Goal: Information Seeking & Learning: Learn about a topic

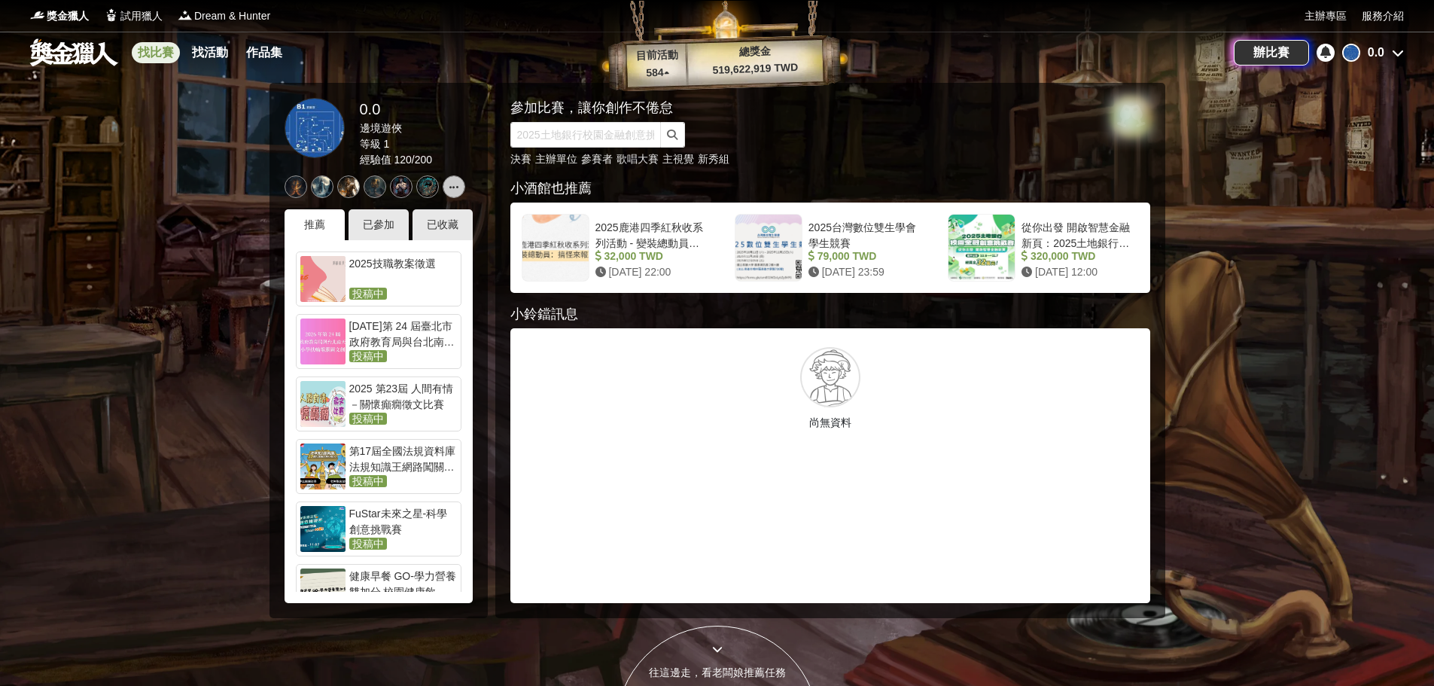
click at [169, 52] on link "找比賽" at bounding box center [156, 52] width 48 height 21
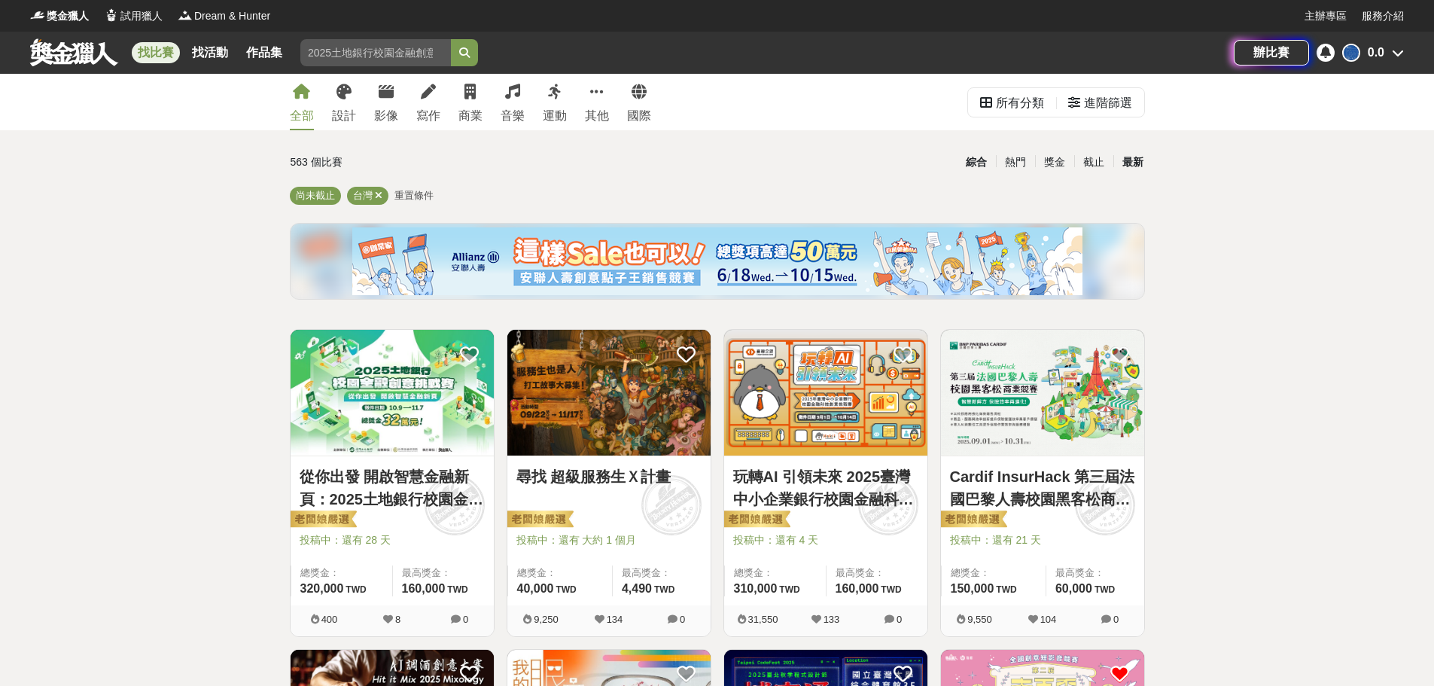
click at [1126, 157] on div "最新" at bounding box center [1133, 162] width 39 height 26
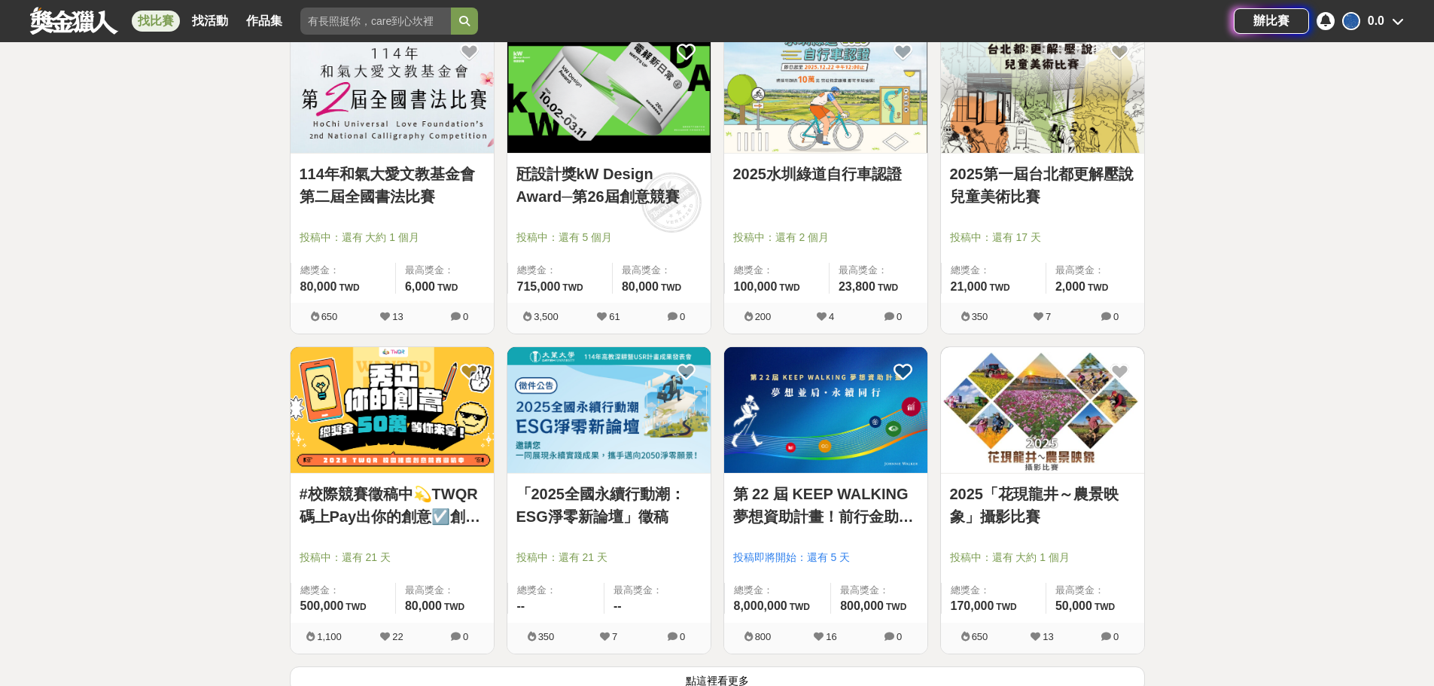
scroll to position [1882, 0]
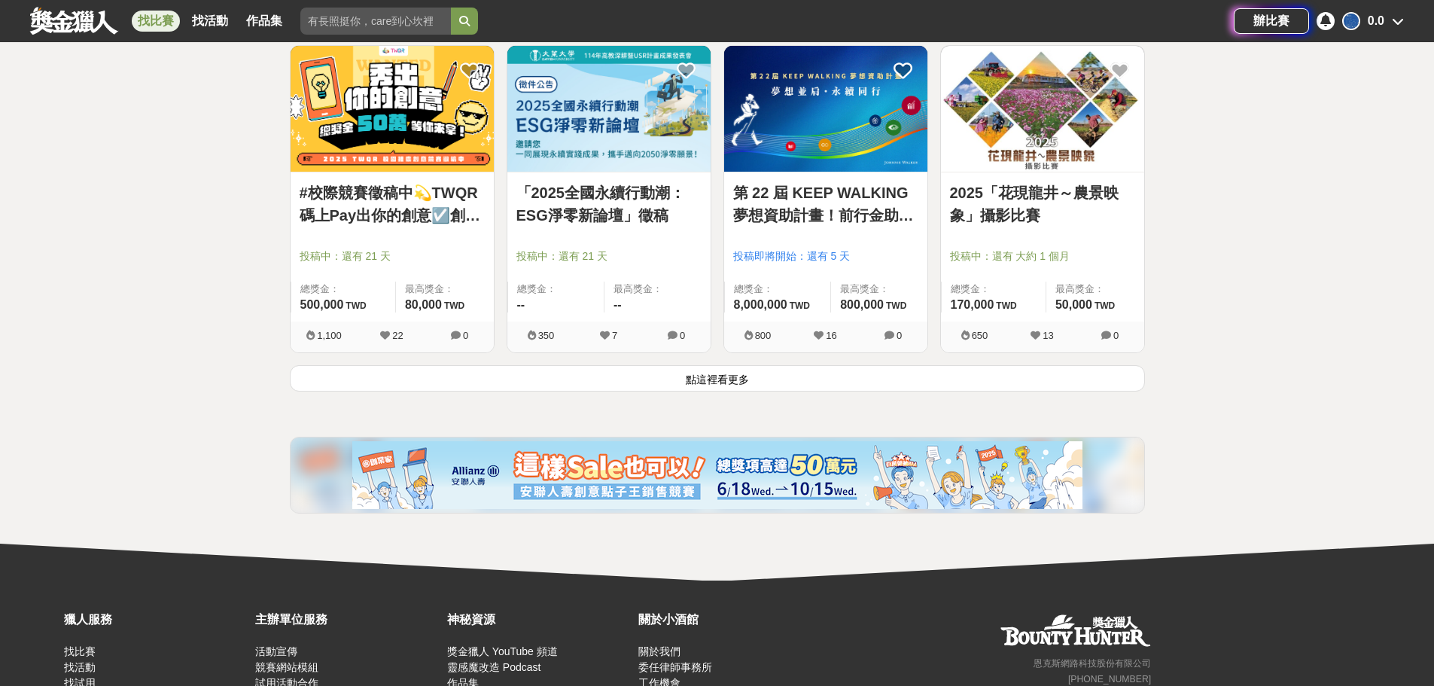
click at [367, 376] on button "點這裡看更多" at bounding box center [717, 378] width 855 height 26
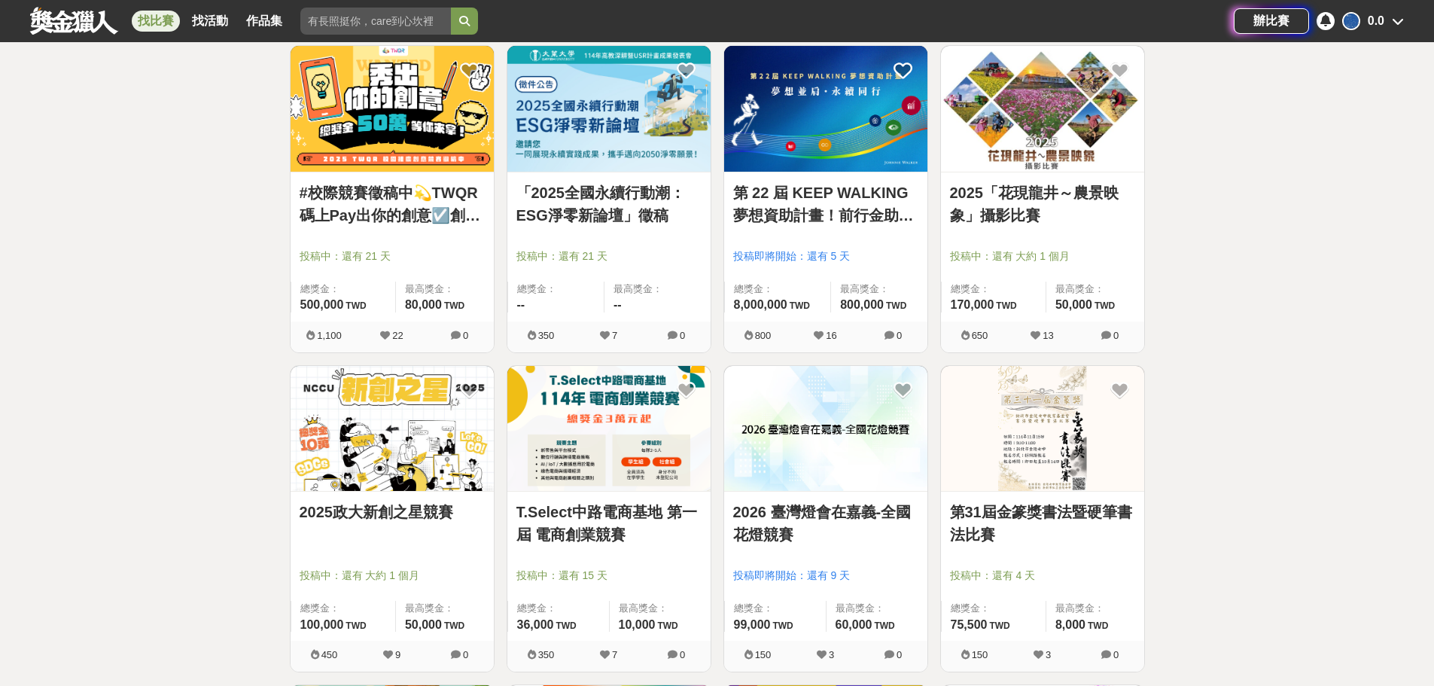
scroll to position [1807, 0]
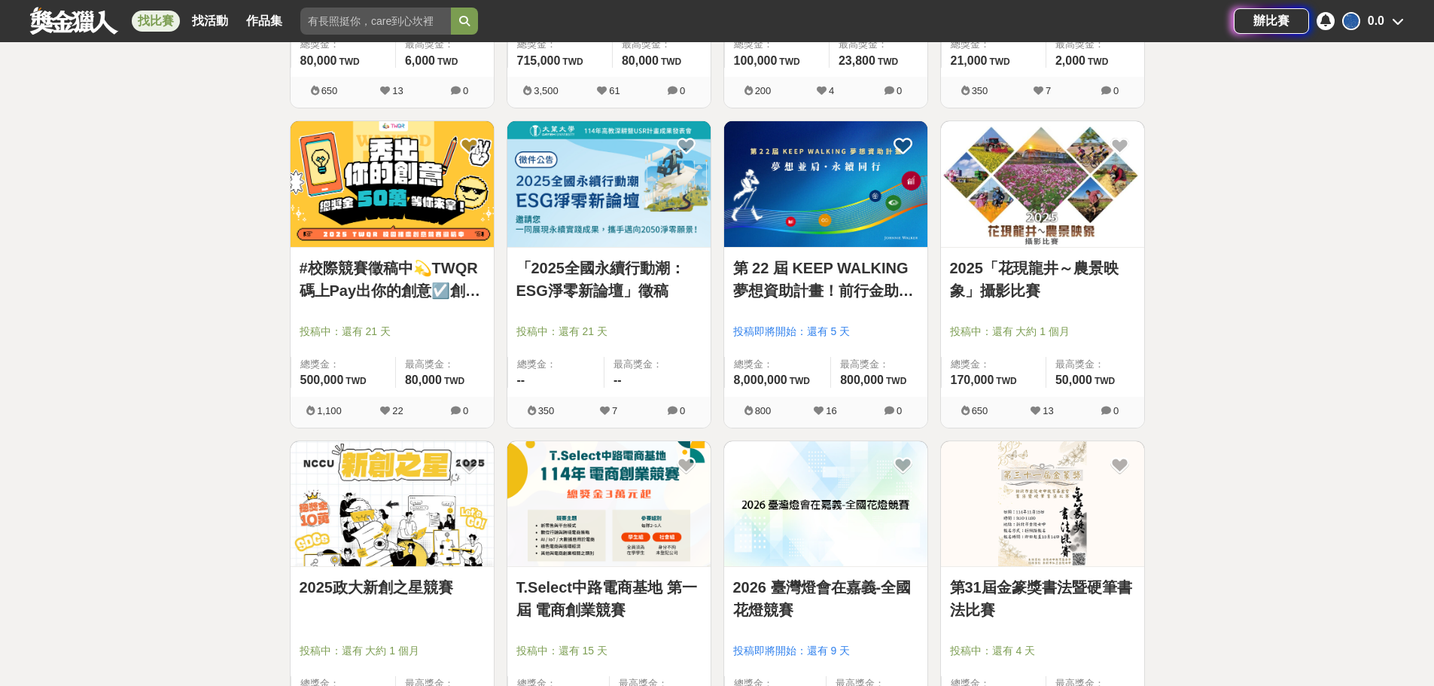
click at [369, 220] on img at bounding box center [392, 184] width 203 height 126
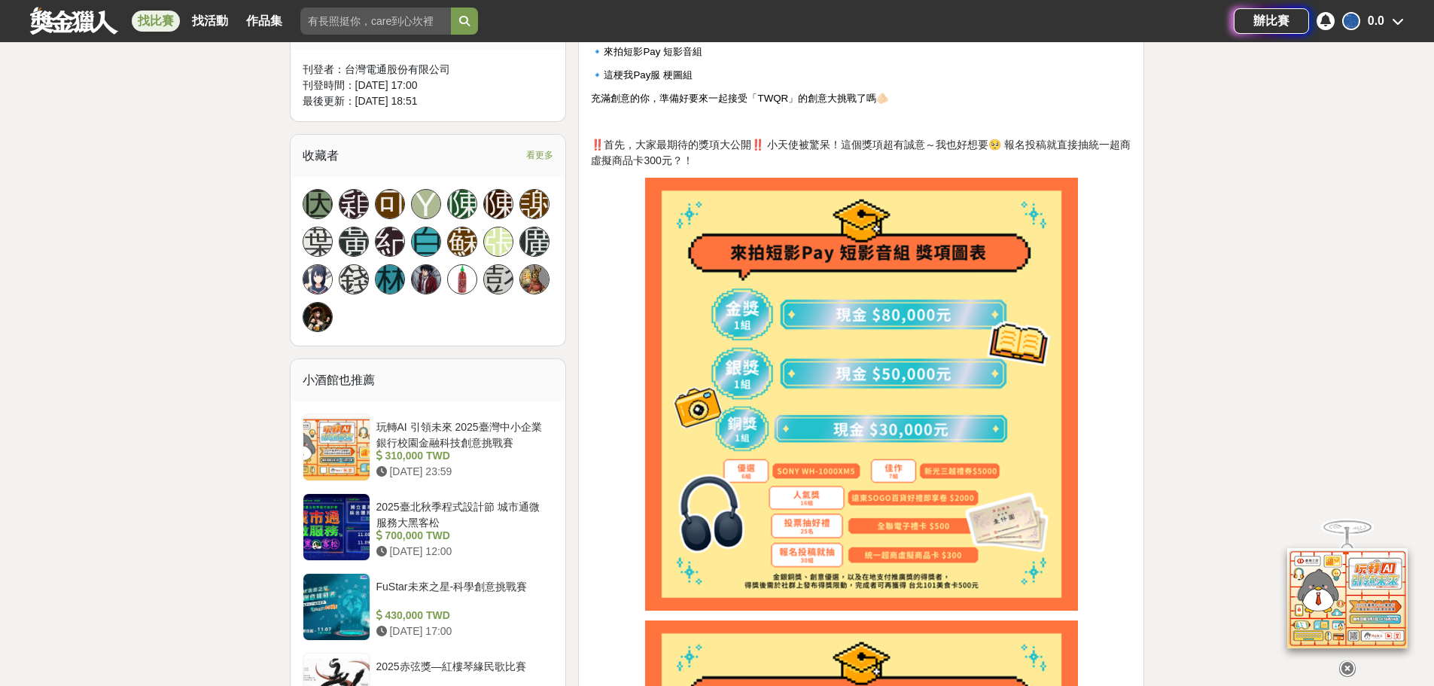
scroll to position [1054, 0]
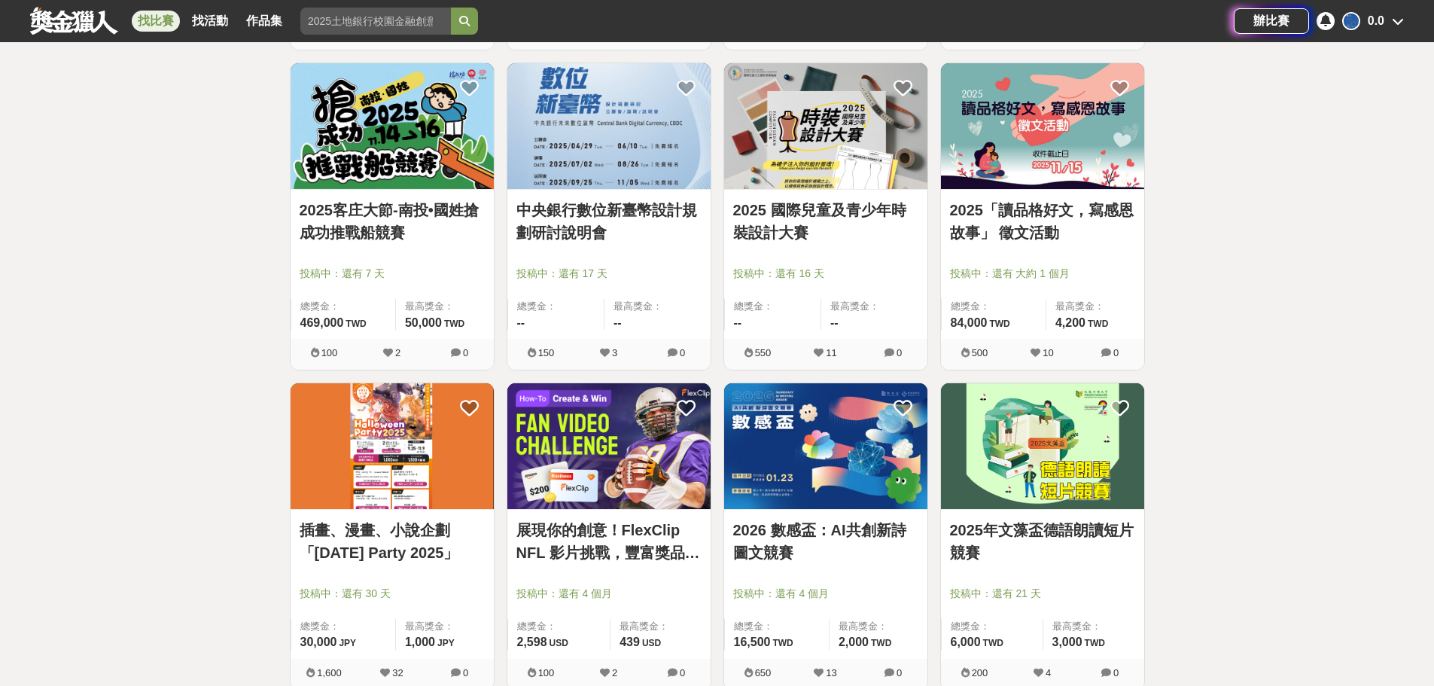
scroll to position [3614, 0]
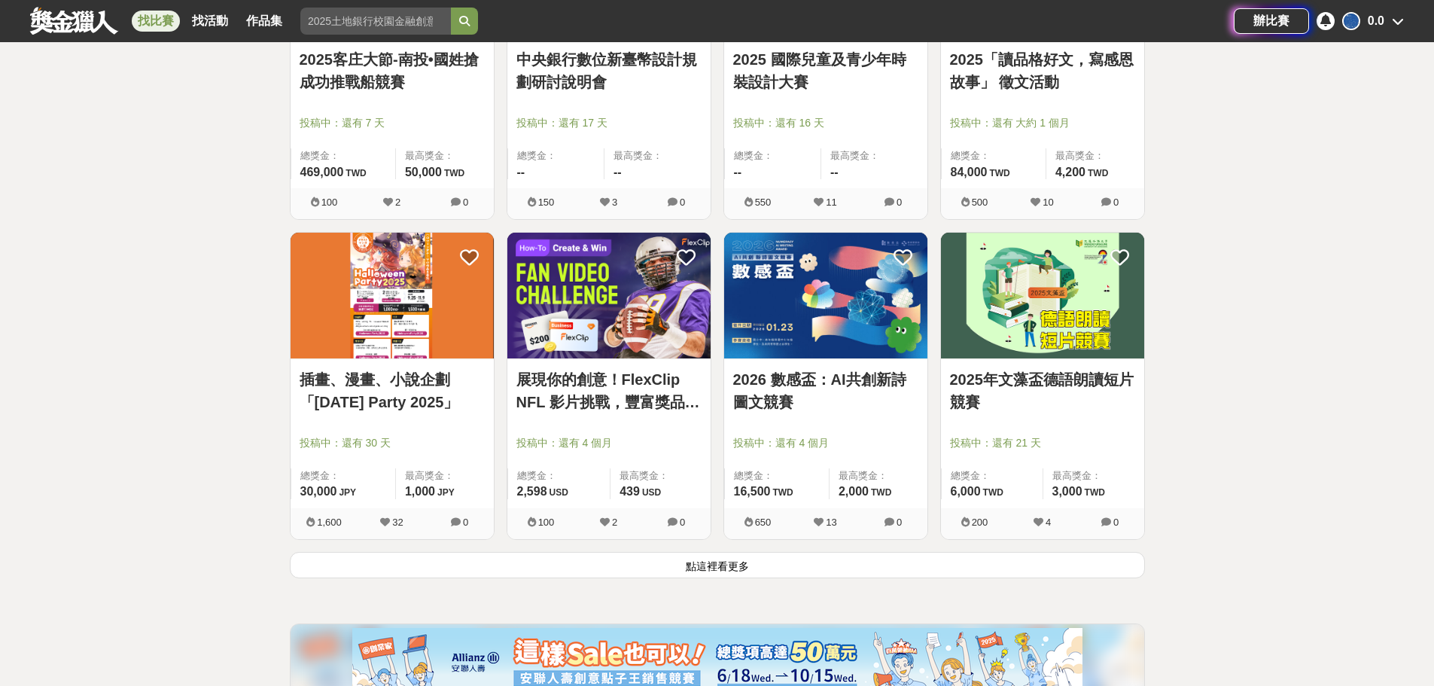
click at [716, 567] on button "點這裡看更多" at bounding box center [717, 565] width 855 height 26
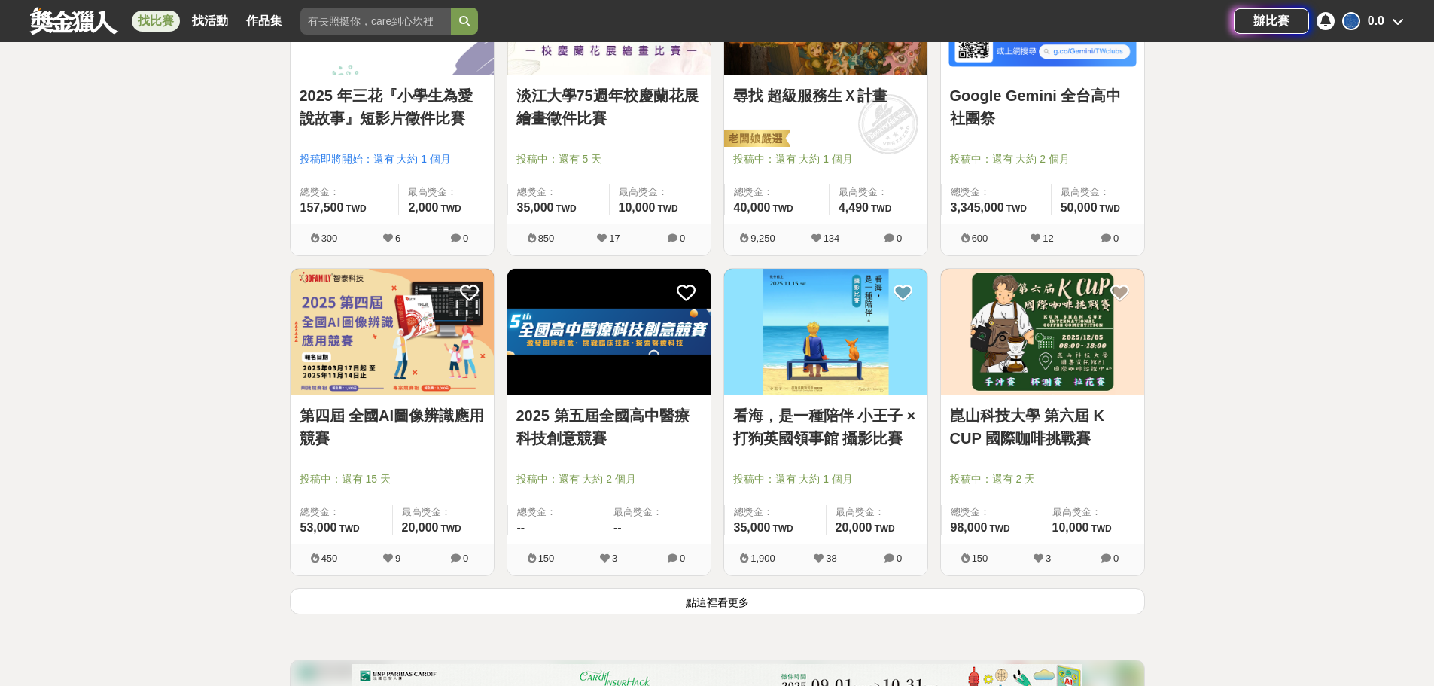
scroll to position [5647, 0]
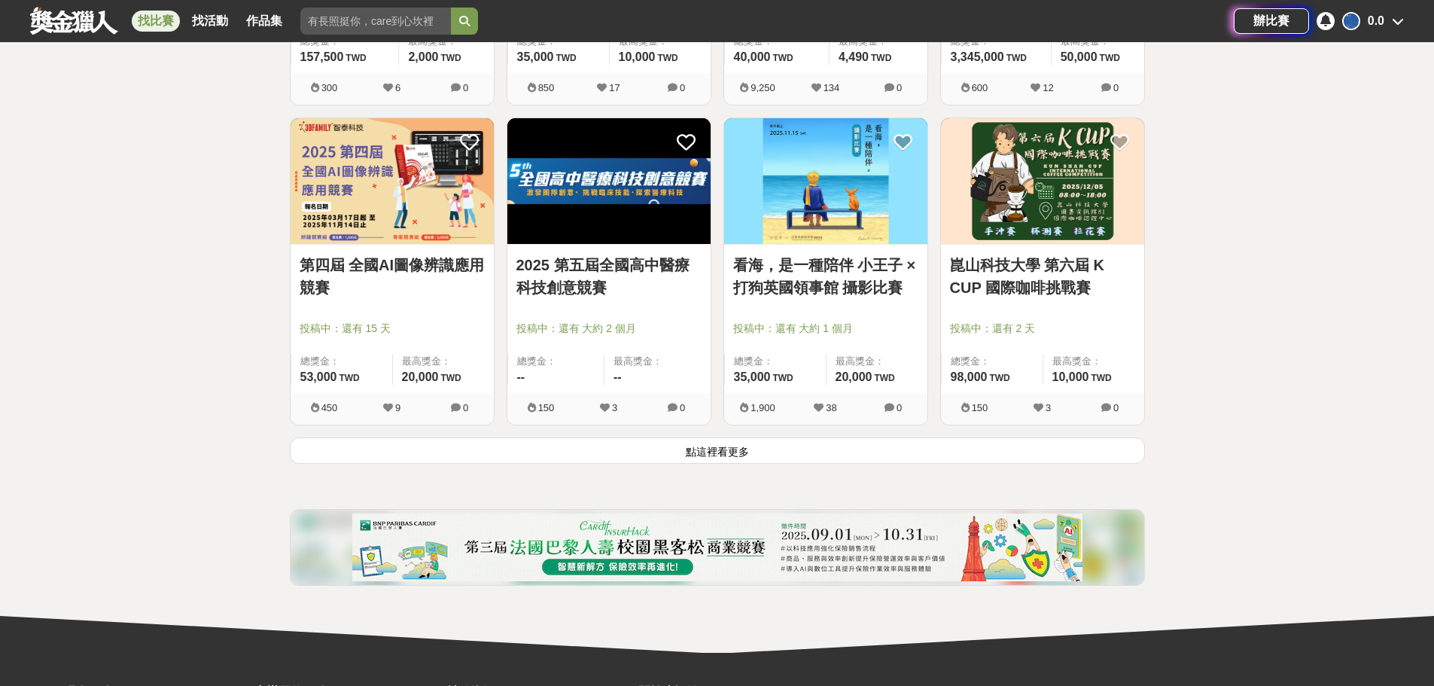
click at [1093, 454] on button "點這裡看更多" at bounding box center [717, 450] width 855 height 26
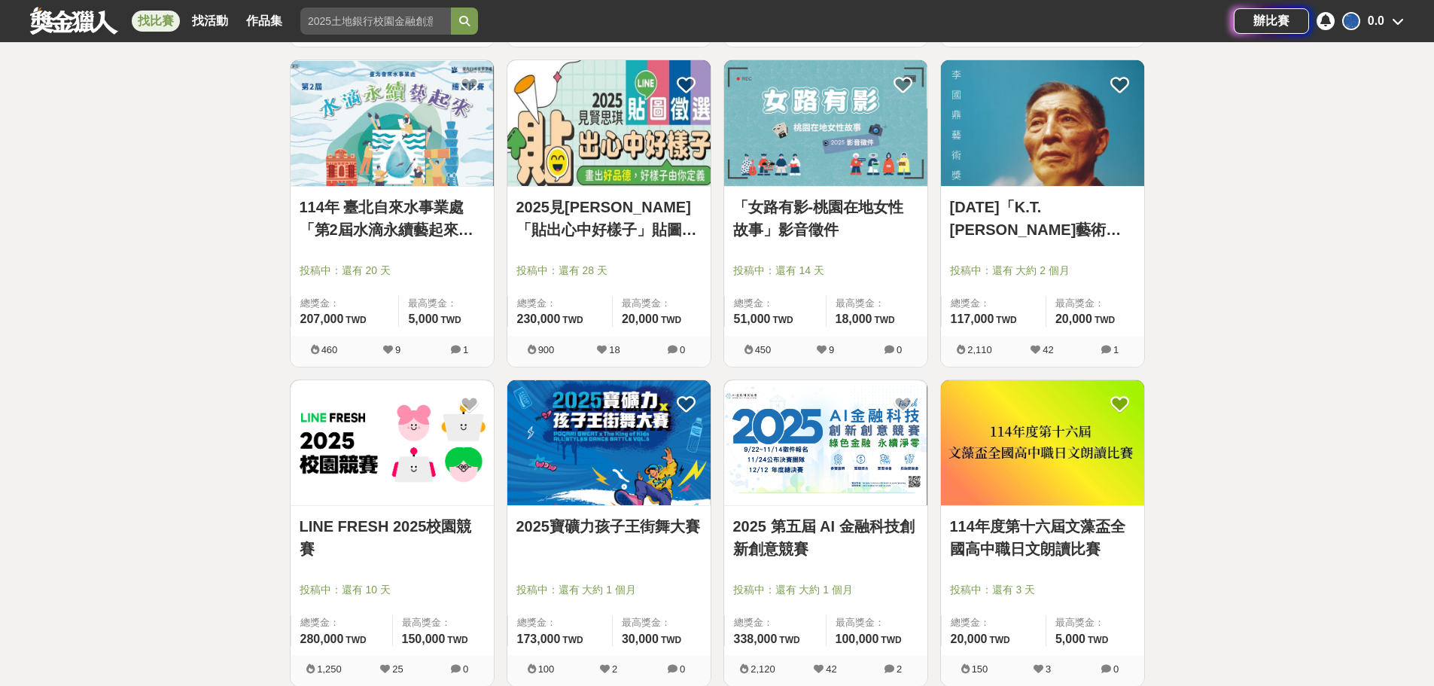
scroll to position [7605, 0]
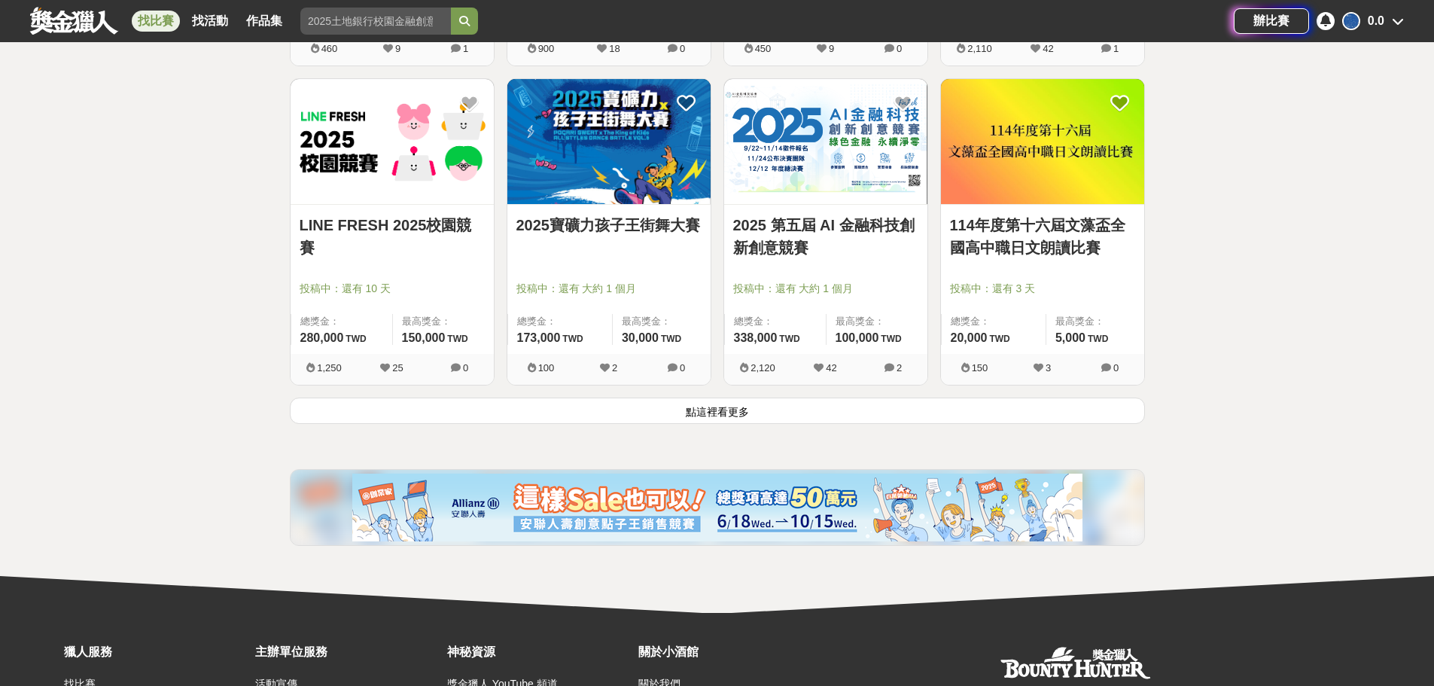
click at [1083, 413] on button "點這裡看更多" at bounding box center [717, 411] width 855 height 26
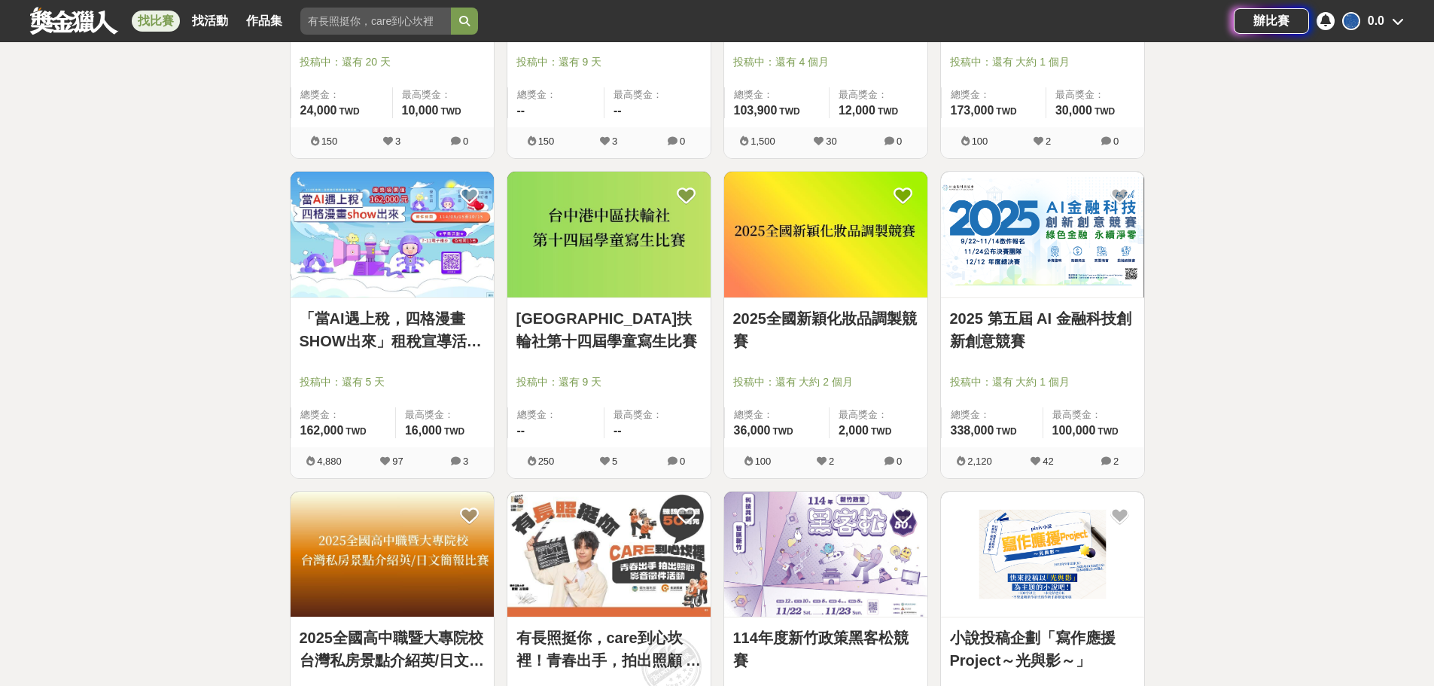
scroll to position [9412, 0]
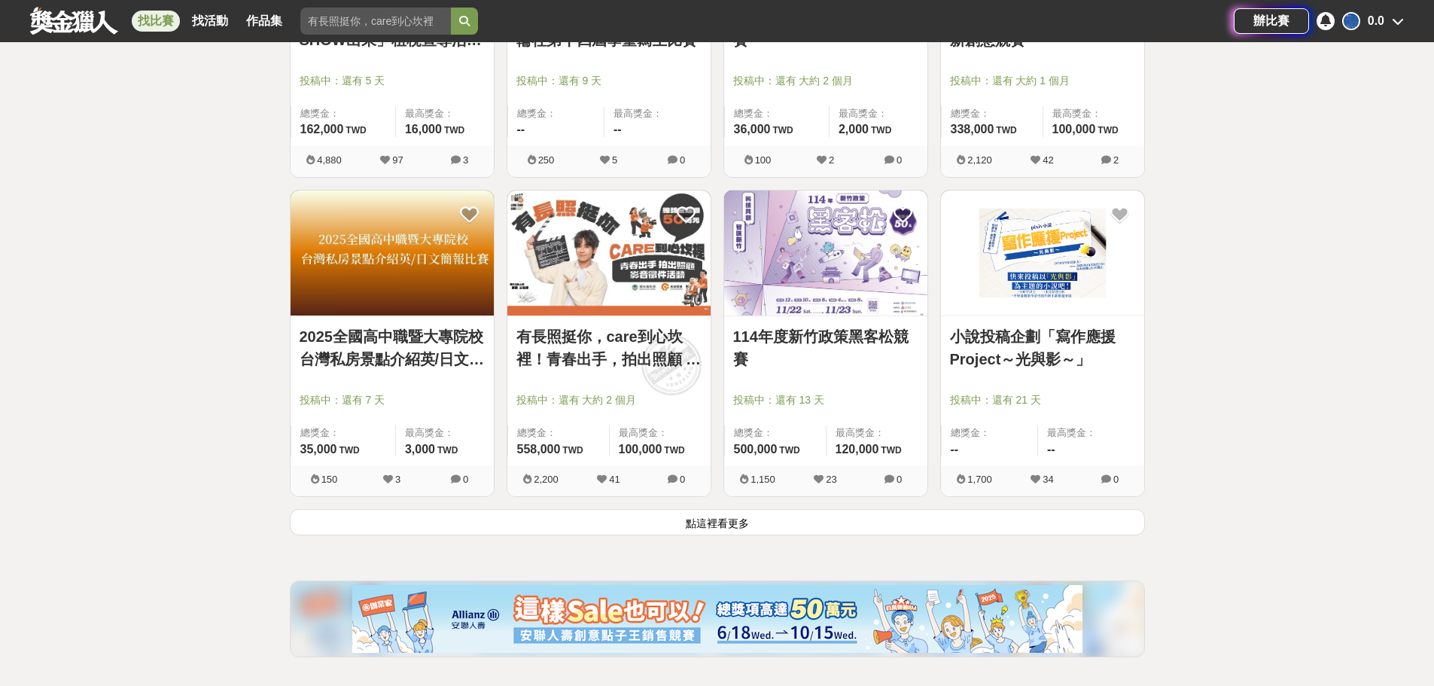
click at [1028, 535] on button "點這裡看更多" at bounding box center [717, 522] width 855 height 26
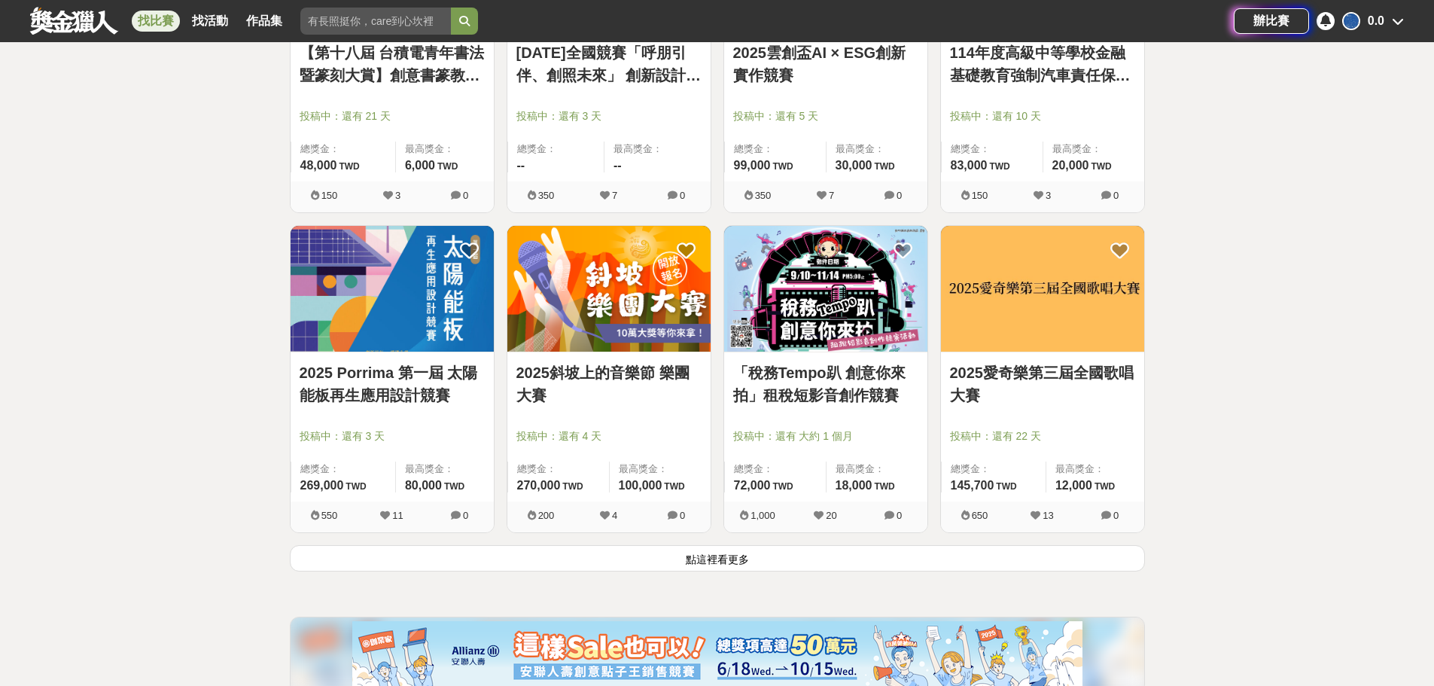
scroll to position [11445, 0]
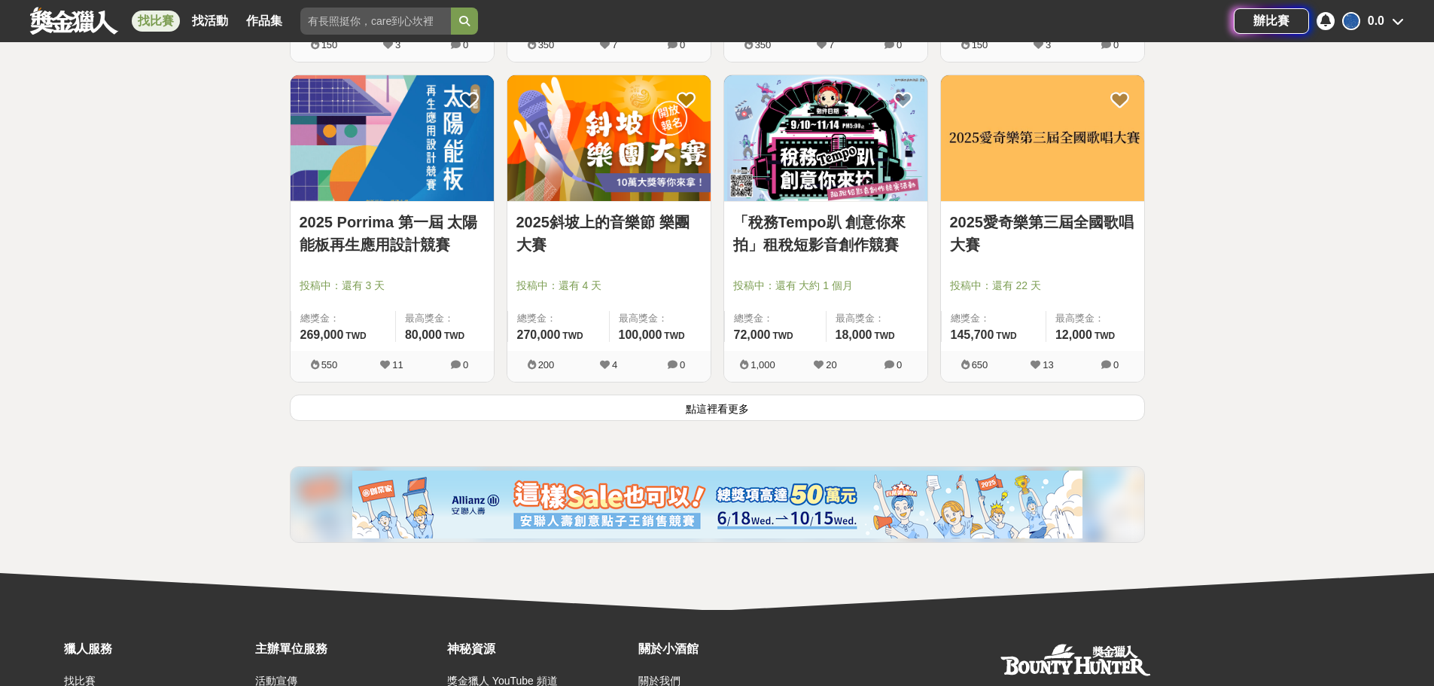
click at [1041, 413] on button "點這裡看更多" at bounding box center [717, 408] width 855 height 26
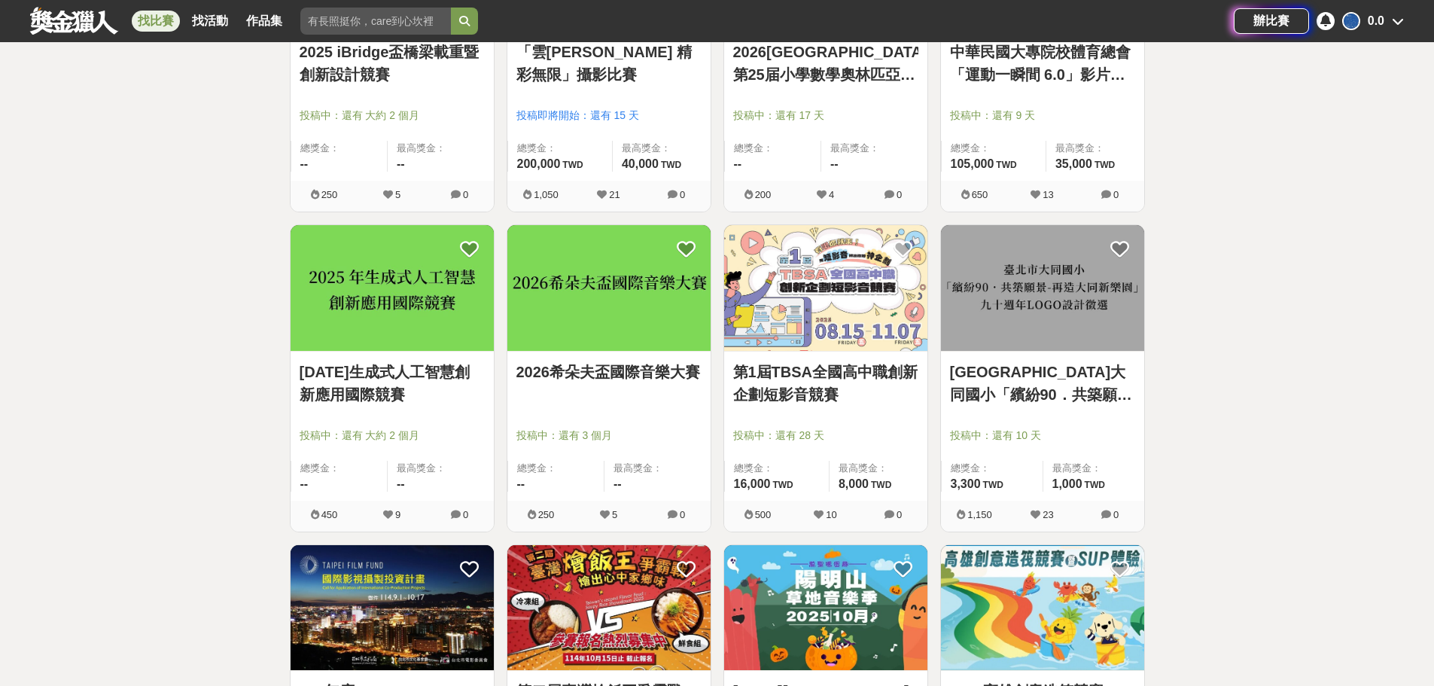
scroll to position [12800, 0]
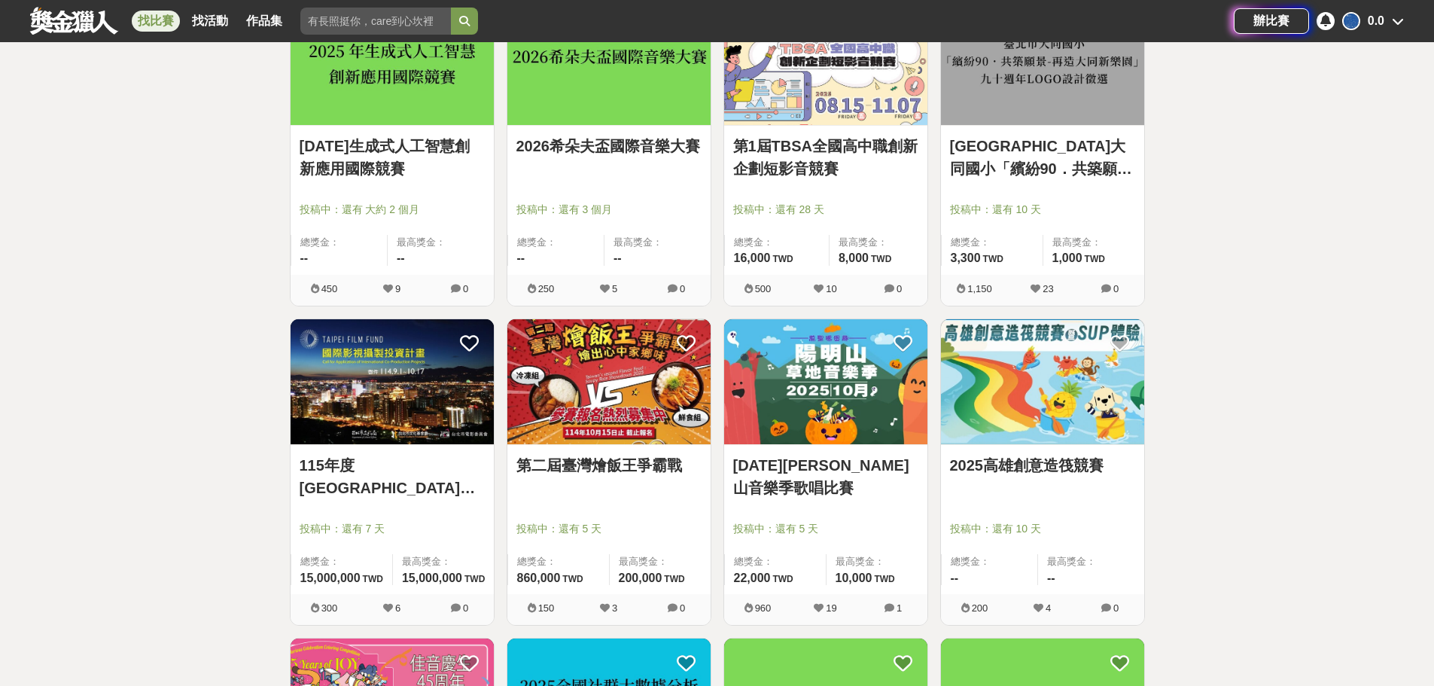
click at [645, 403] on img at bounding box center [608, 382] width 203 height 126
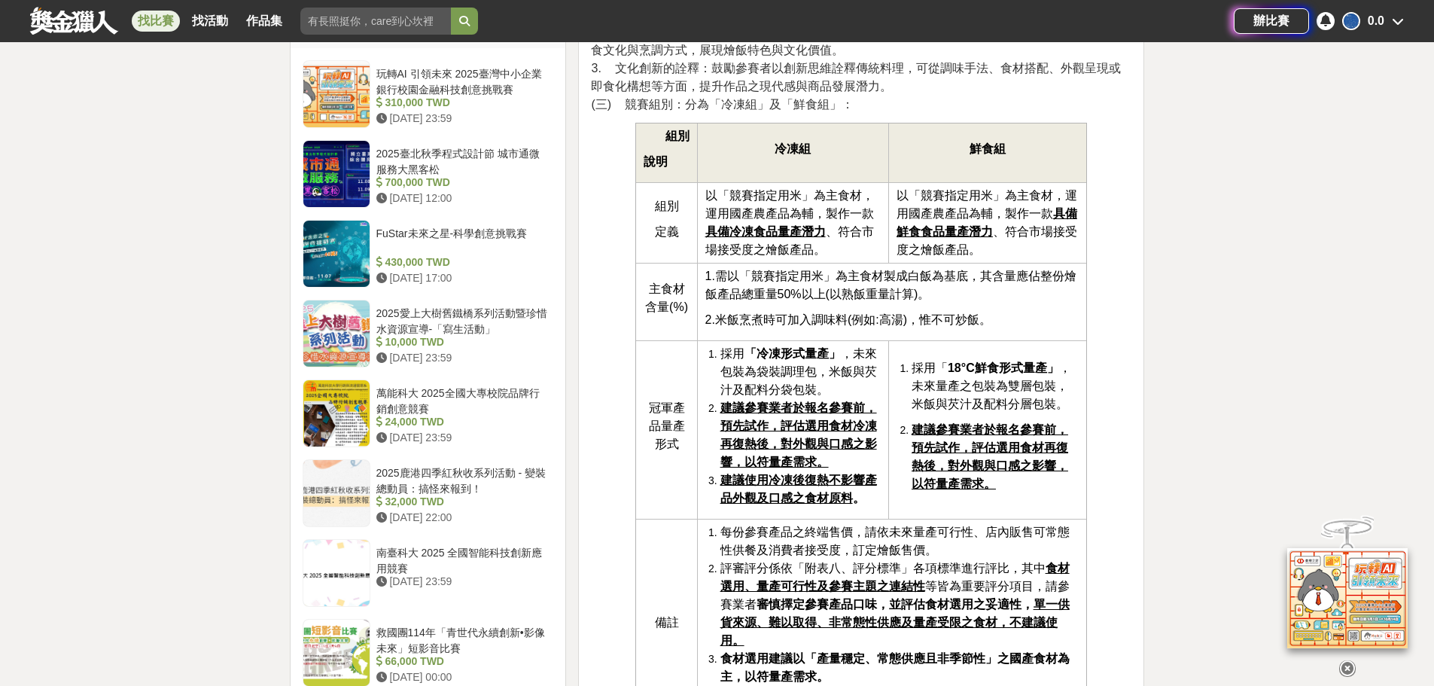
scroll to position [1355, 0]
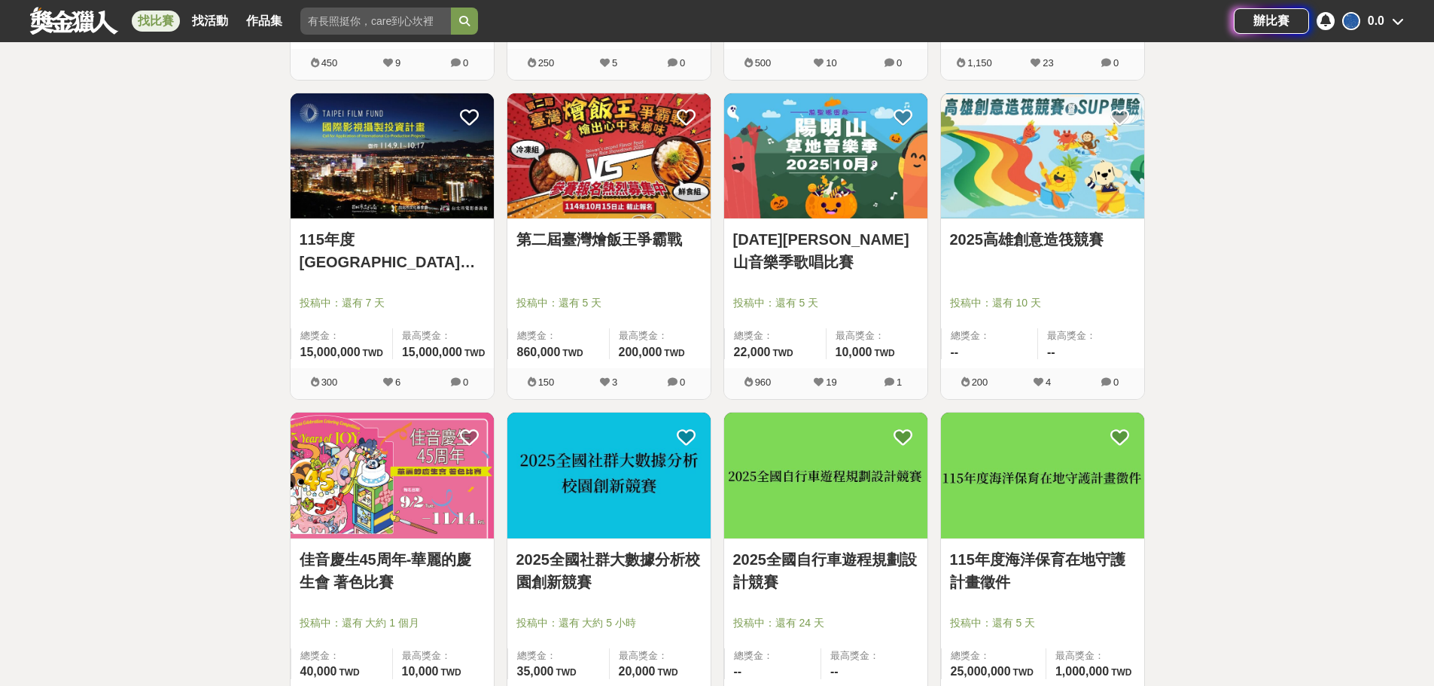
scroll to position [13252, 0]
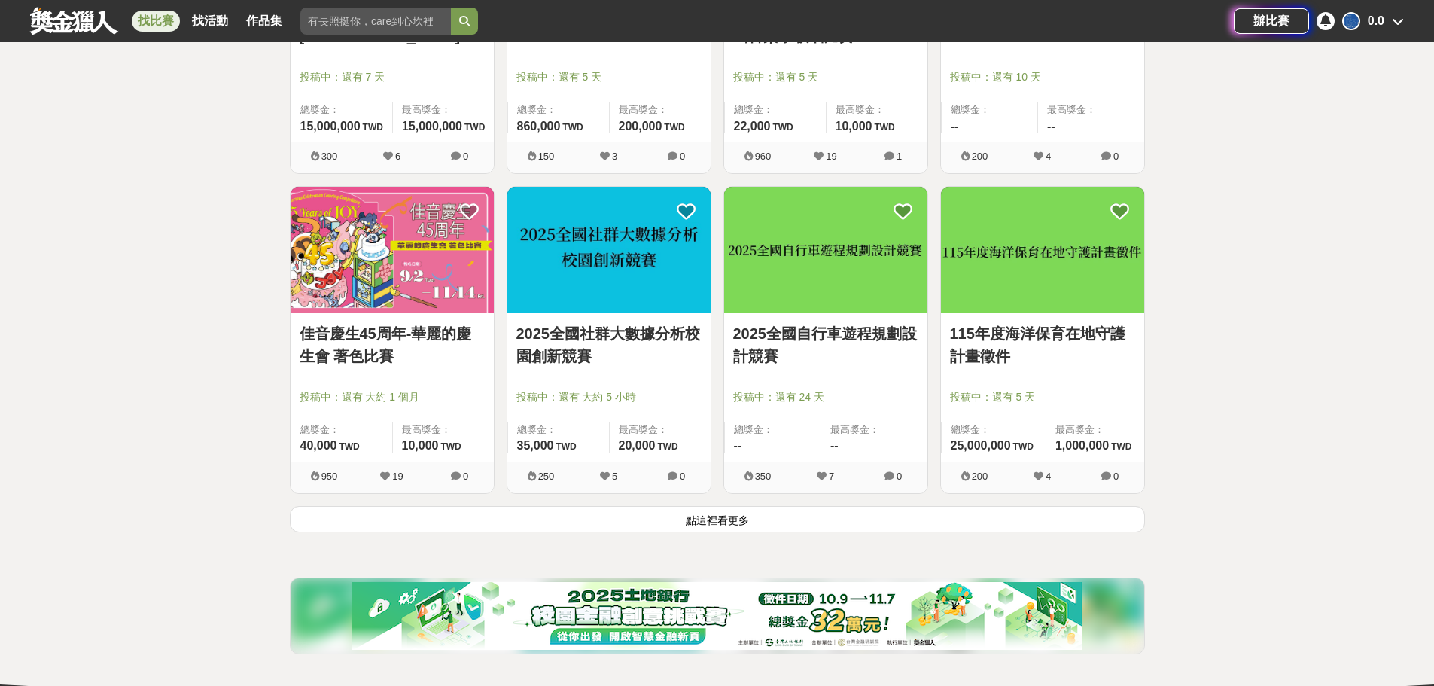
click at [507, 519] on button "點這裡看更多" at bounding box center [717, 519] width 855 height 26
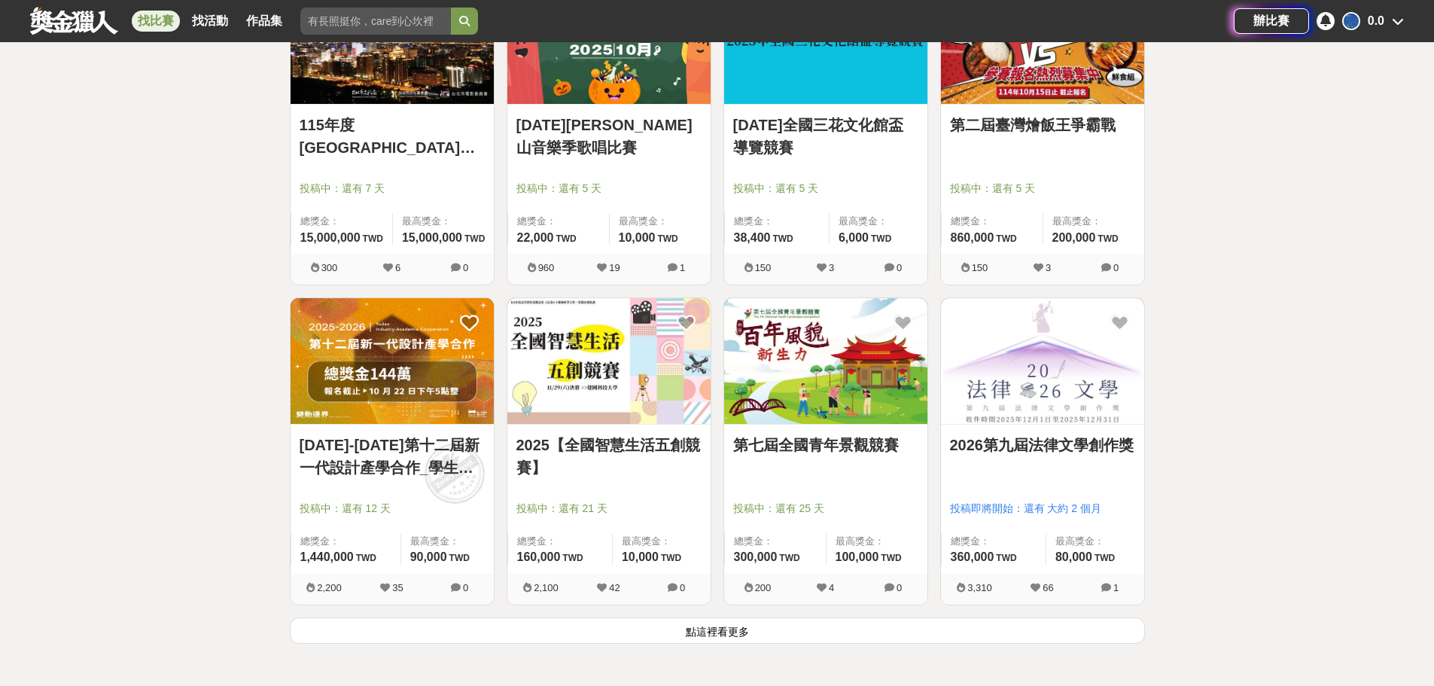
scroll to position [15360, 0]
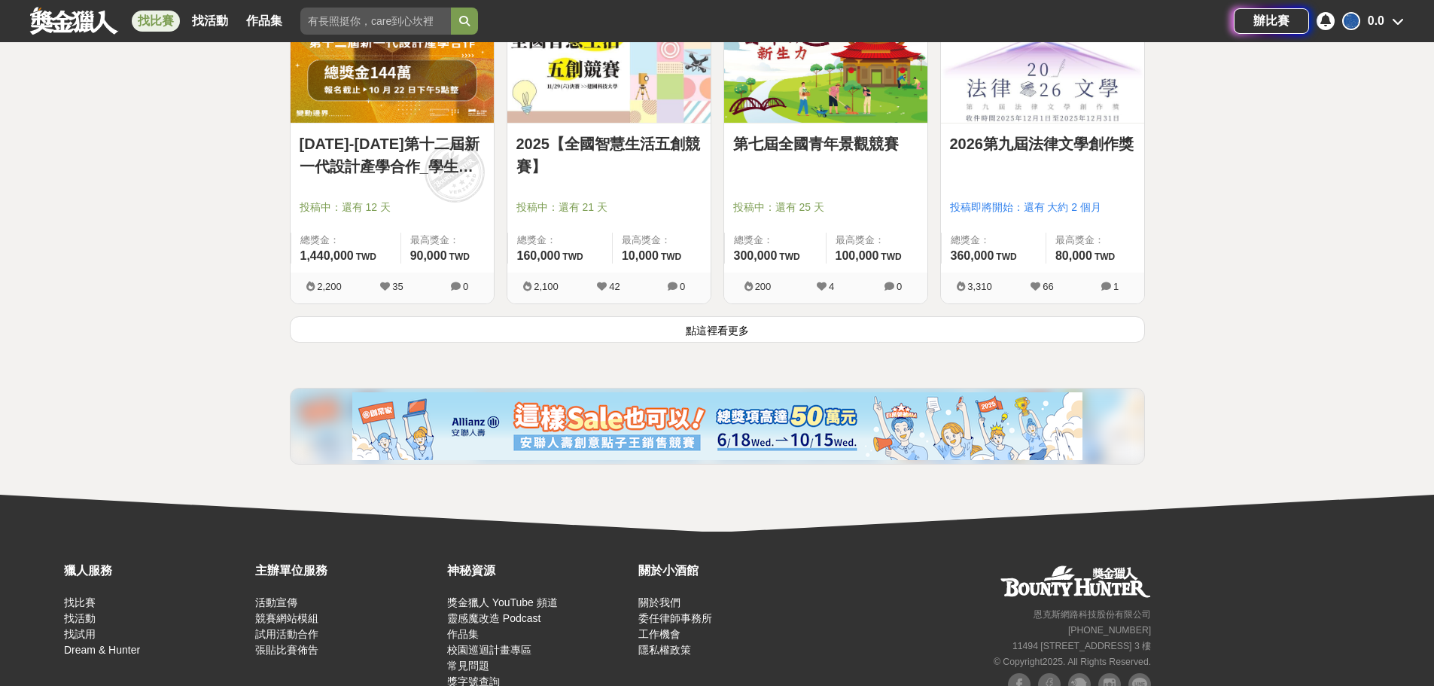
click at [800, 328] on button "點這裡看更多" at bounding box center [717, 329] width 855 height 26
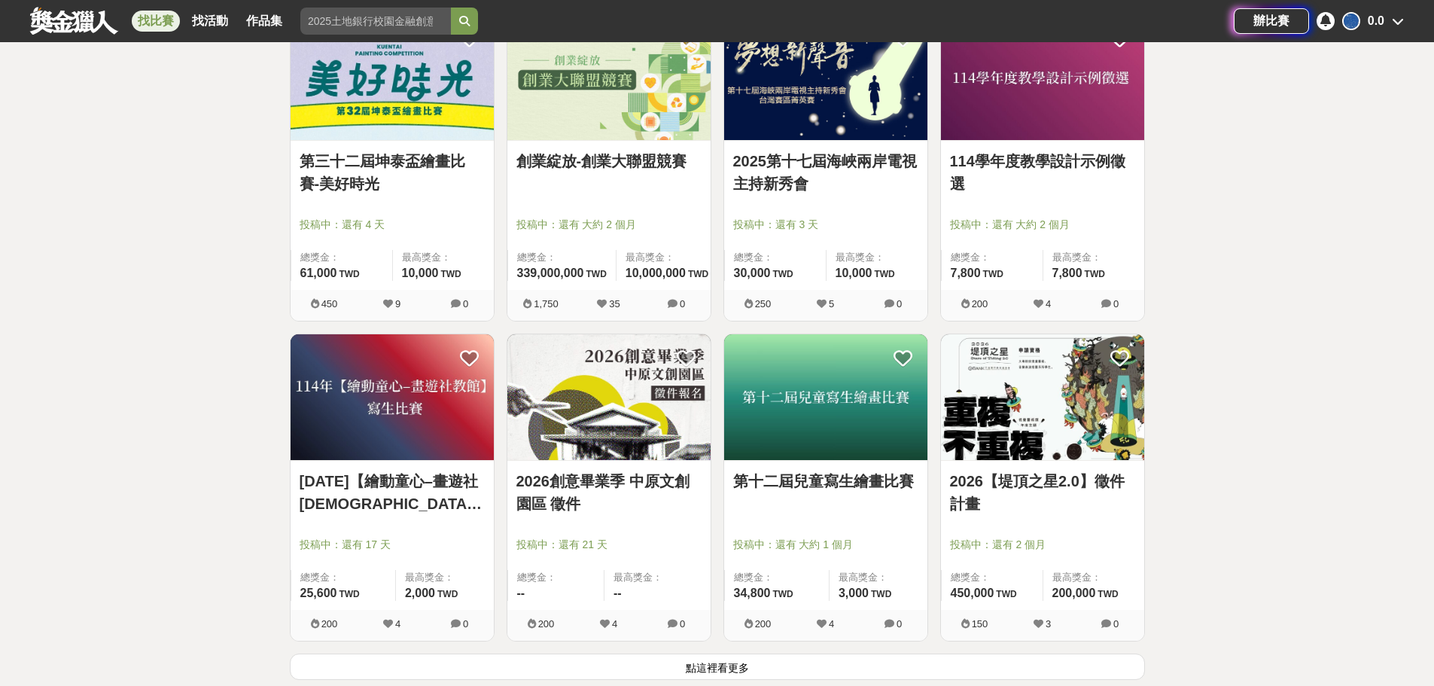
scroll to position [17167, 0]
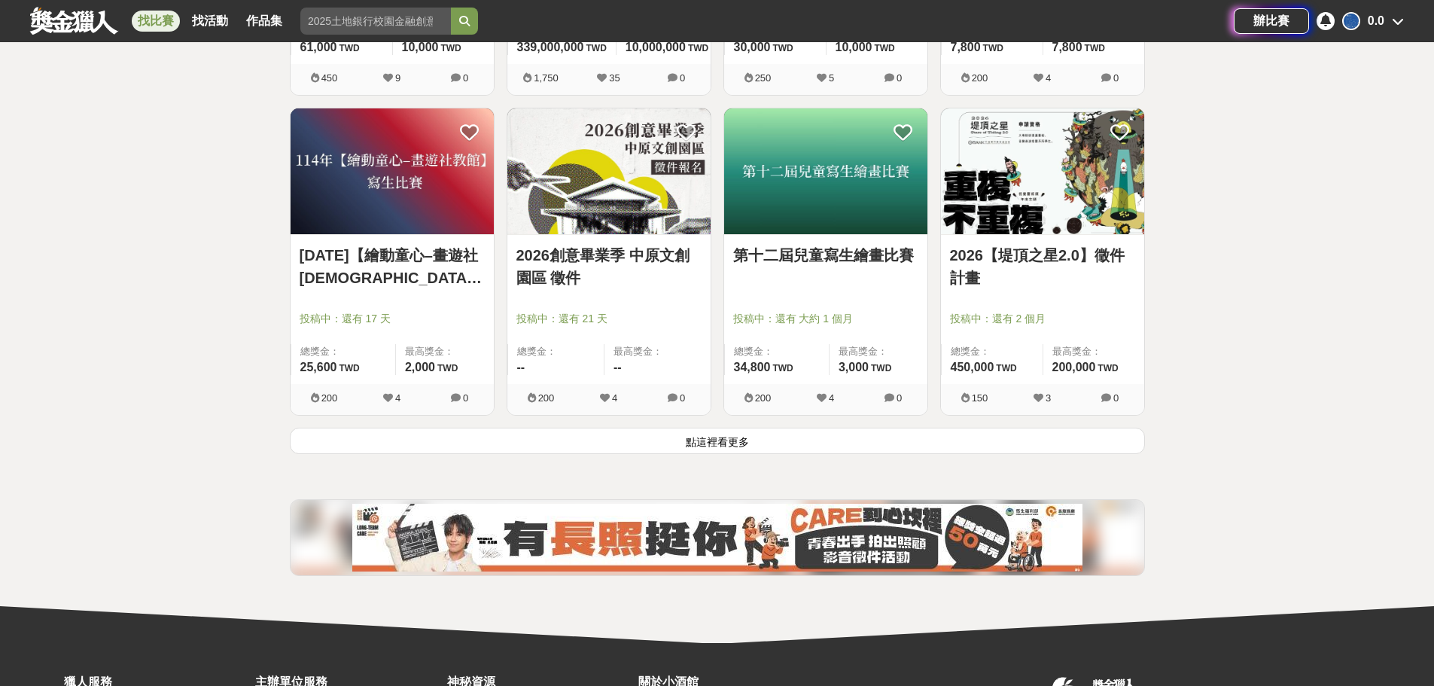
click at [643, 435] on button "點這裡看更多" at bounding box center [717, 441] width 855 height 26
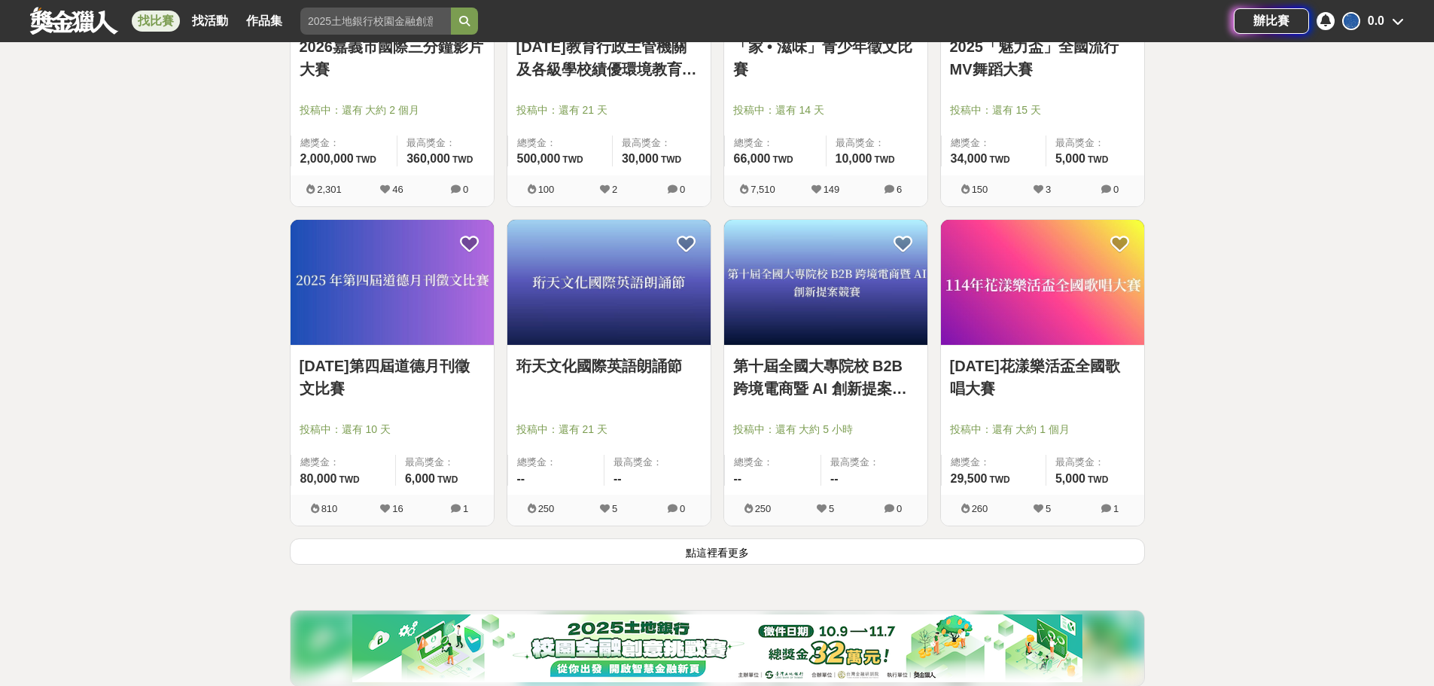
scroll to position [19200, 0]
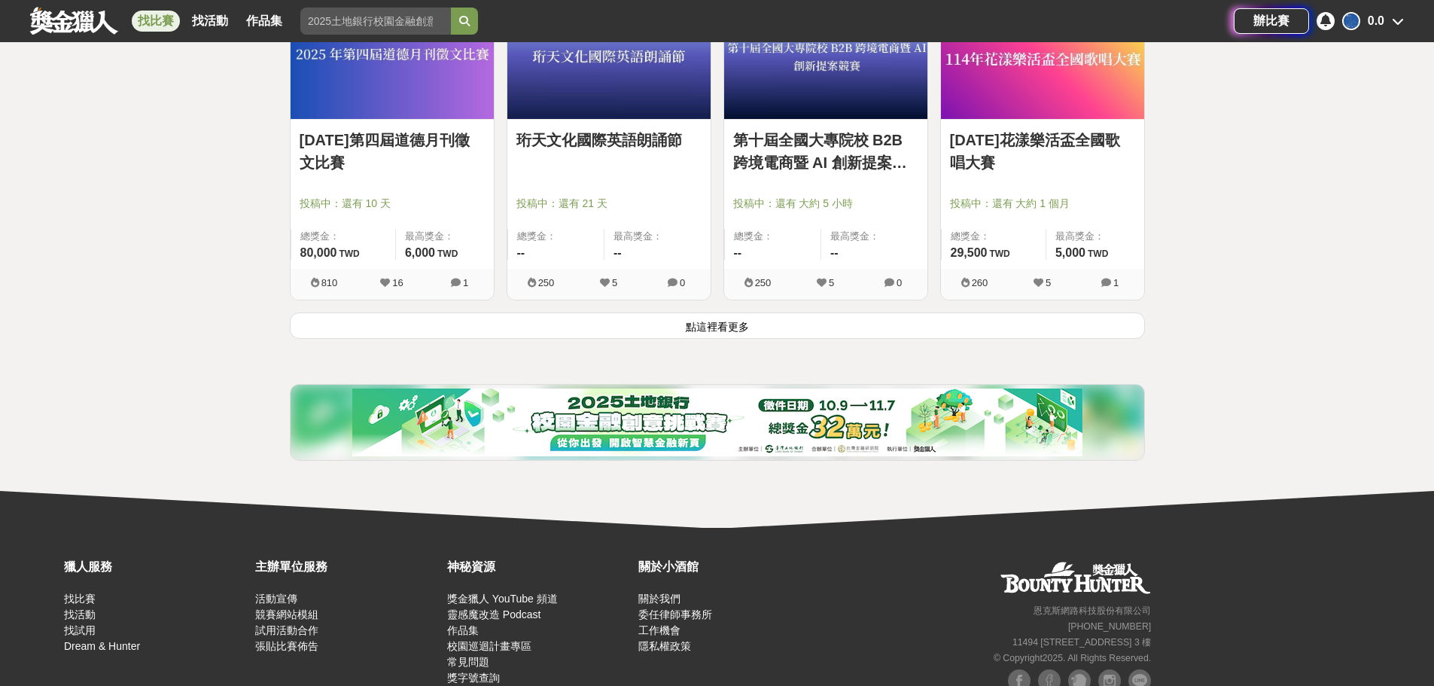
click at [704, 339] on button "點這裡看更多" at bounding box center [717, 325] width 855 height 26
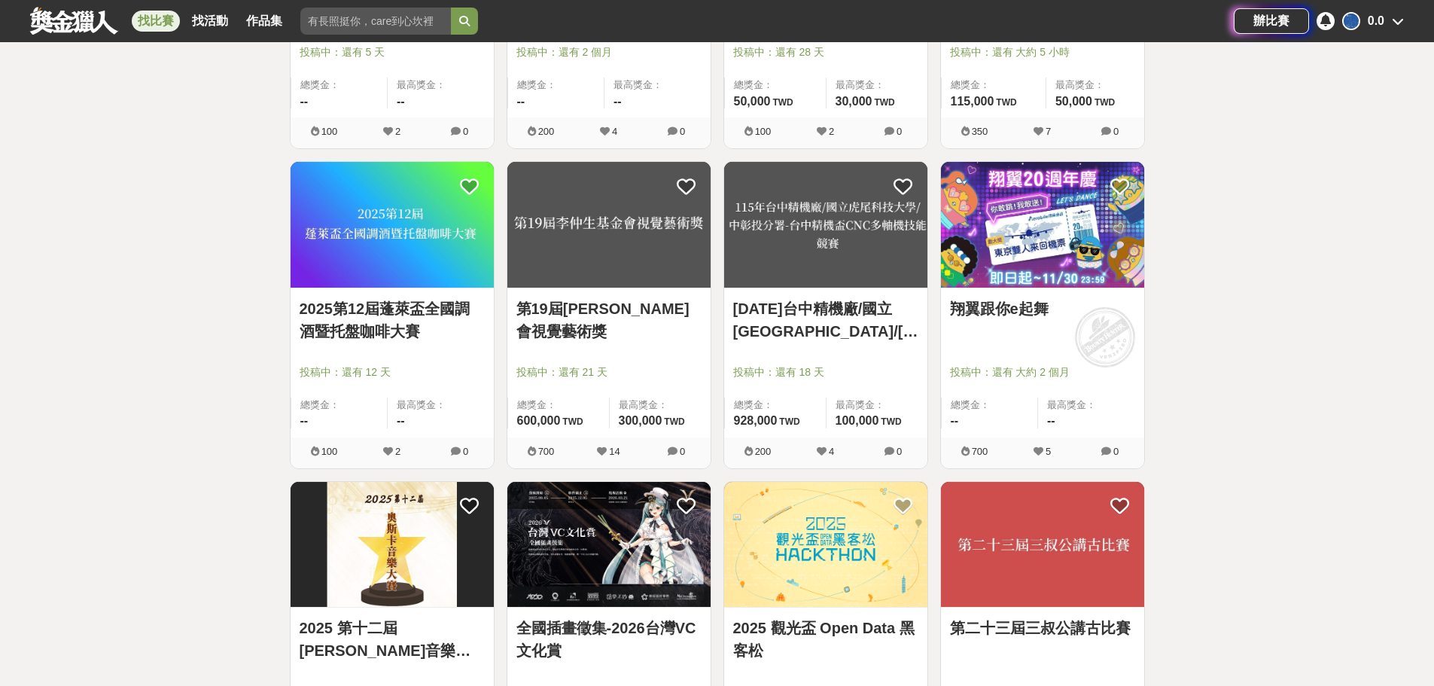
scroll to position [20932, 0]
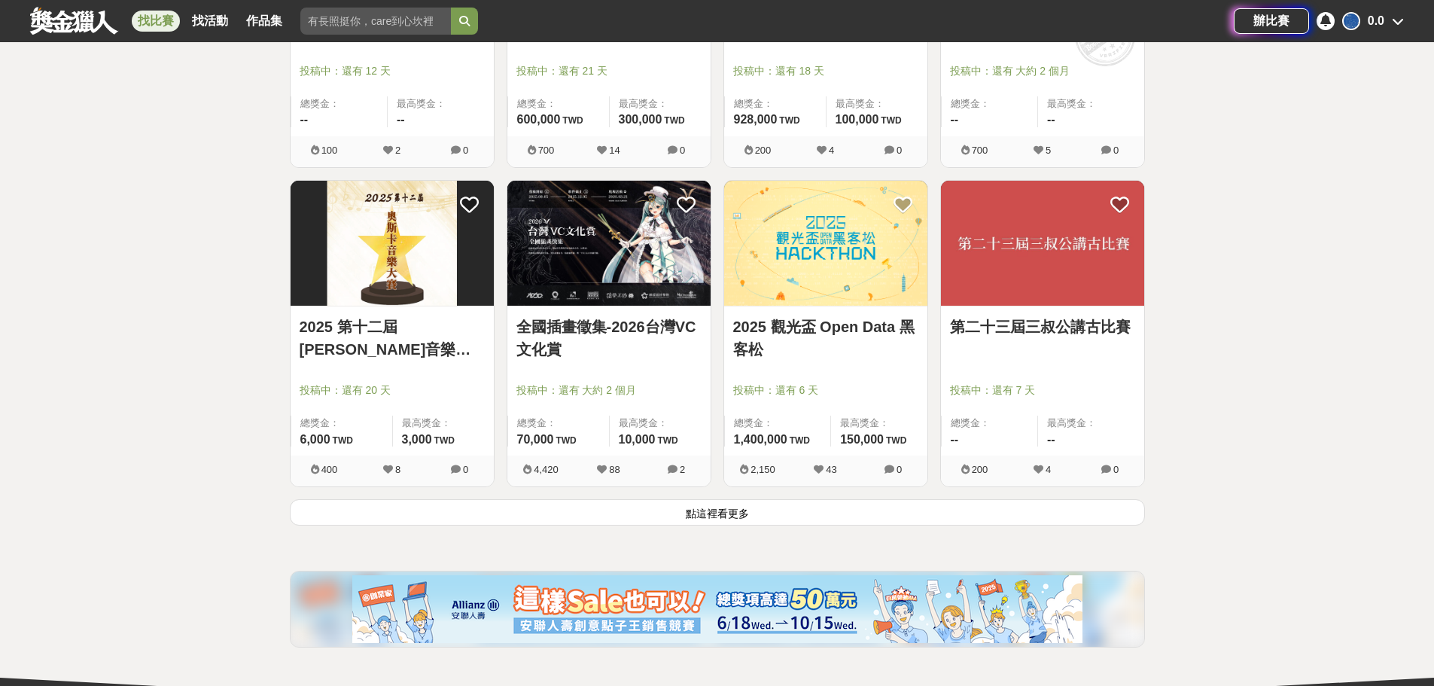
click at [646, 294] on img at bounding box center [608, 244] width 203 height 126
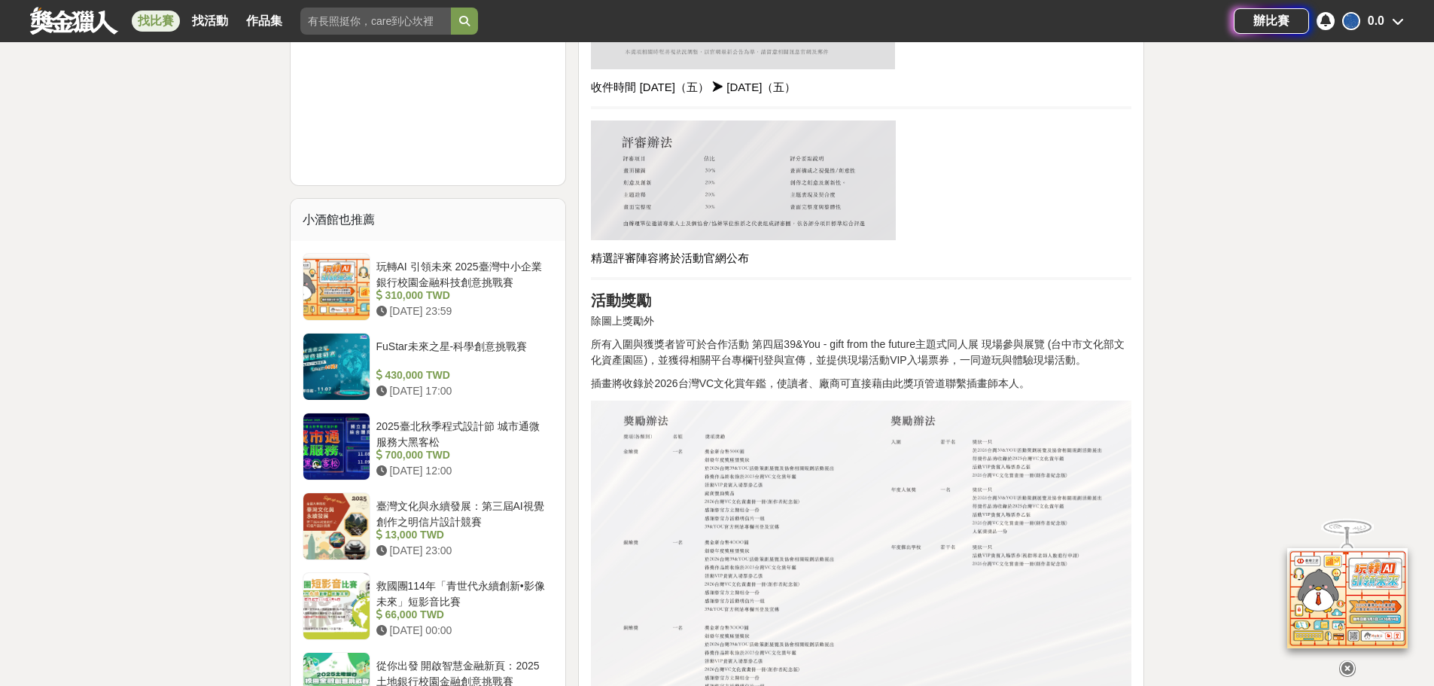
scroll to position [1656, 0]
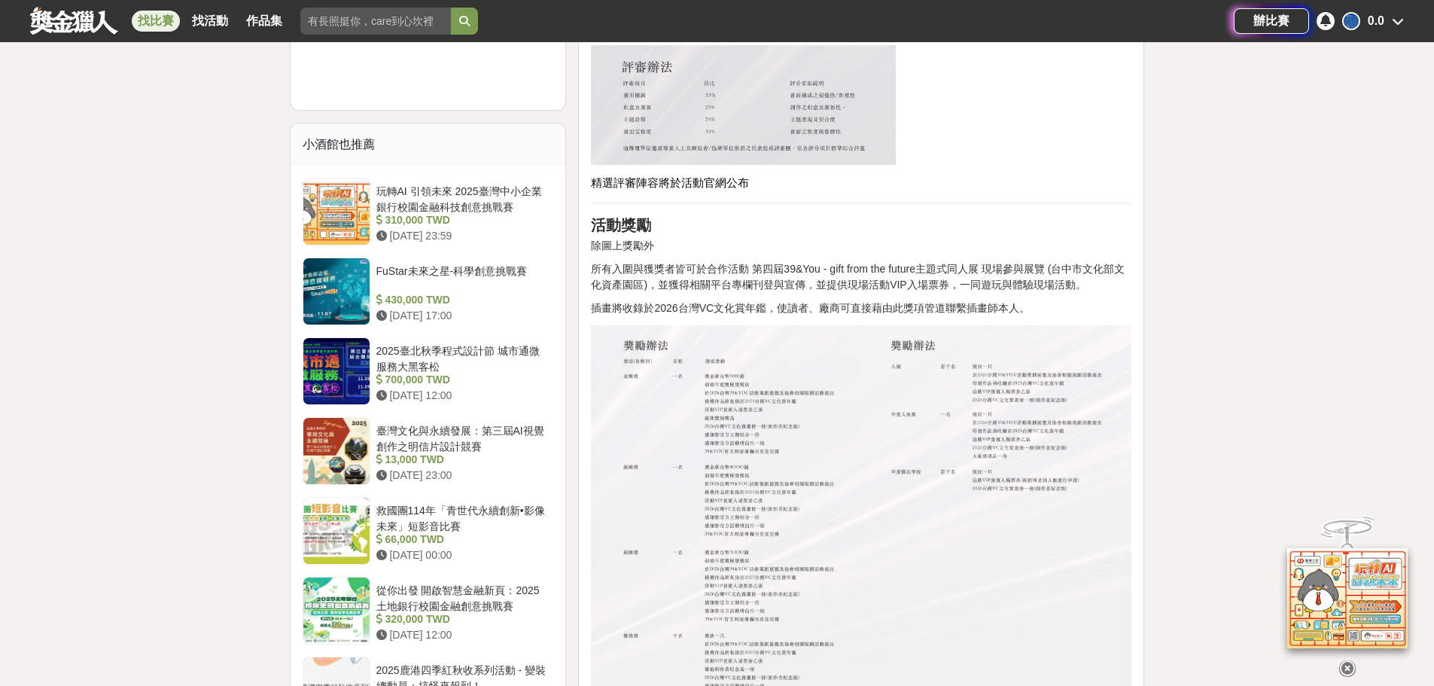
click at [718, 368] on img at bounding box center [861, 516] width 541 height 382
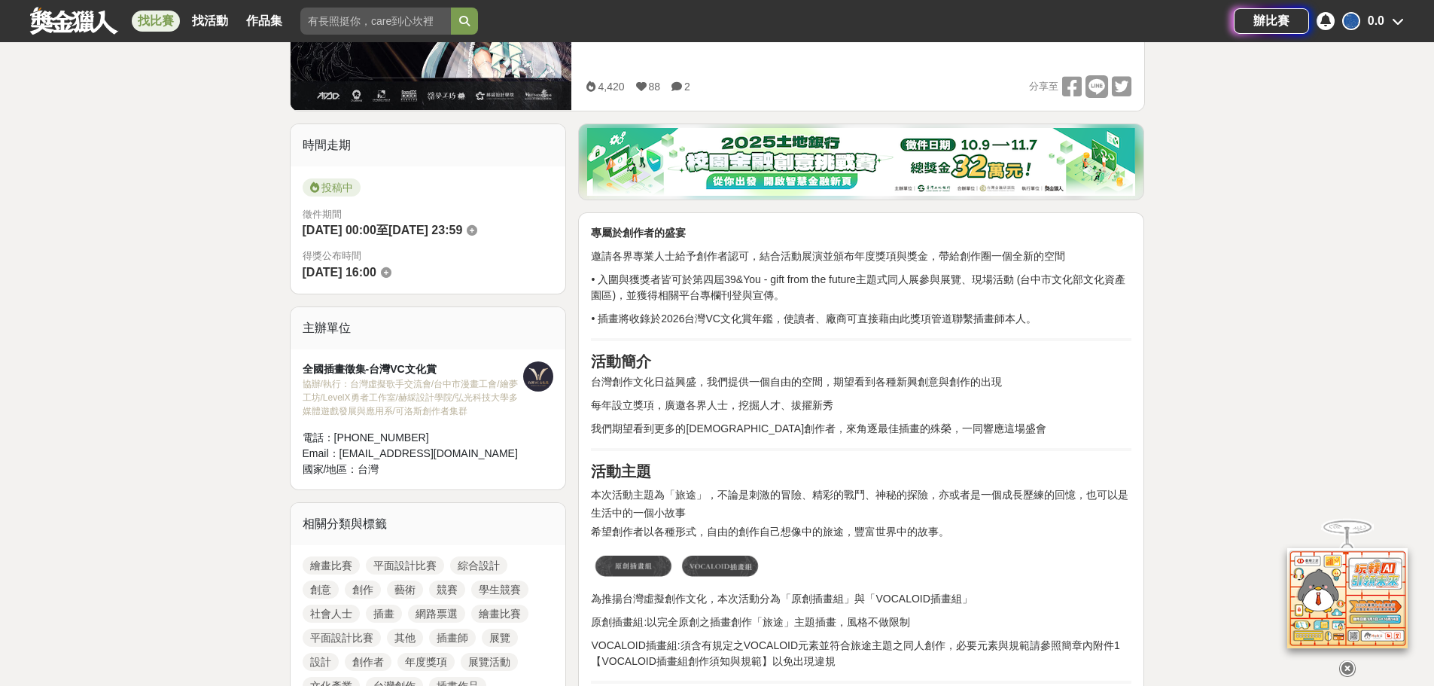
scroll to position [0, 0]
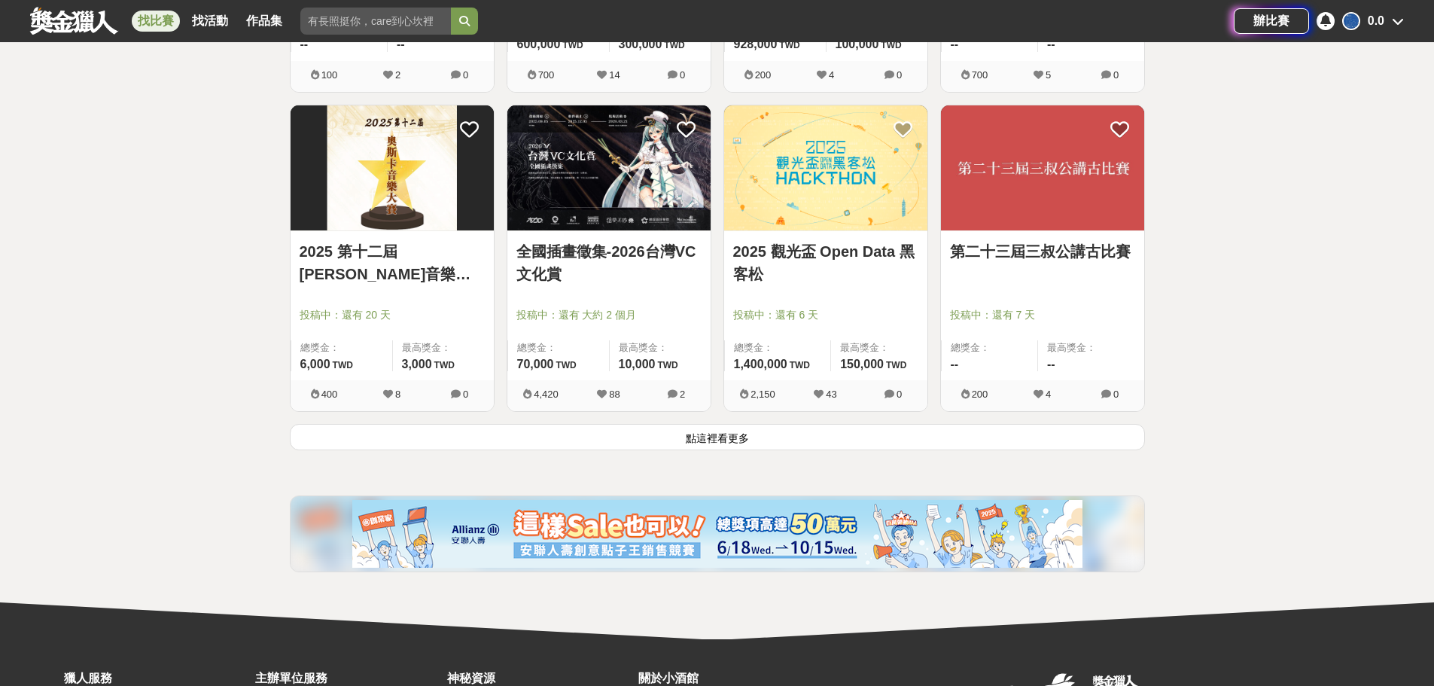
scroll to position [21082, 0]
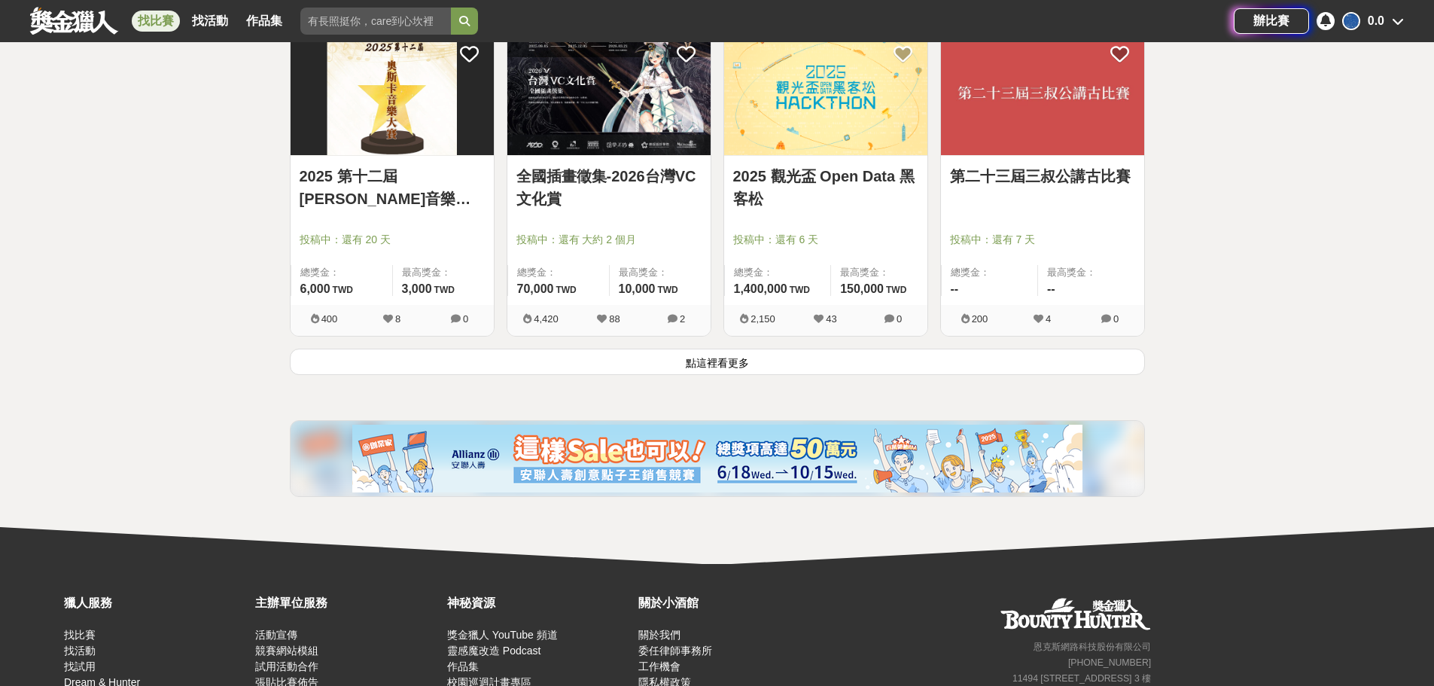
click at [766, 364] on button "點這裡看更多" at bounding box center [717, 362] width 855 height 26
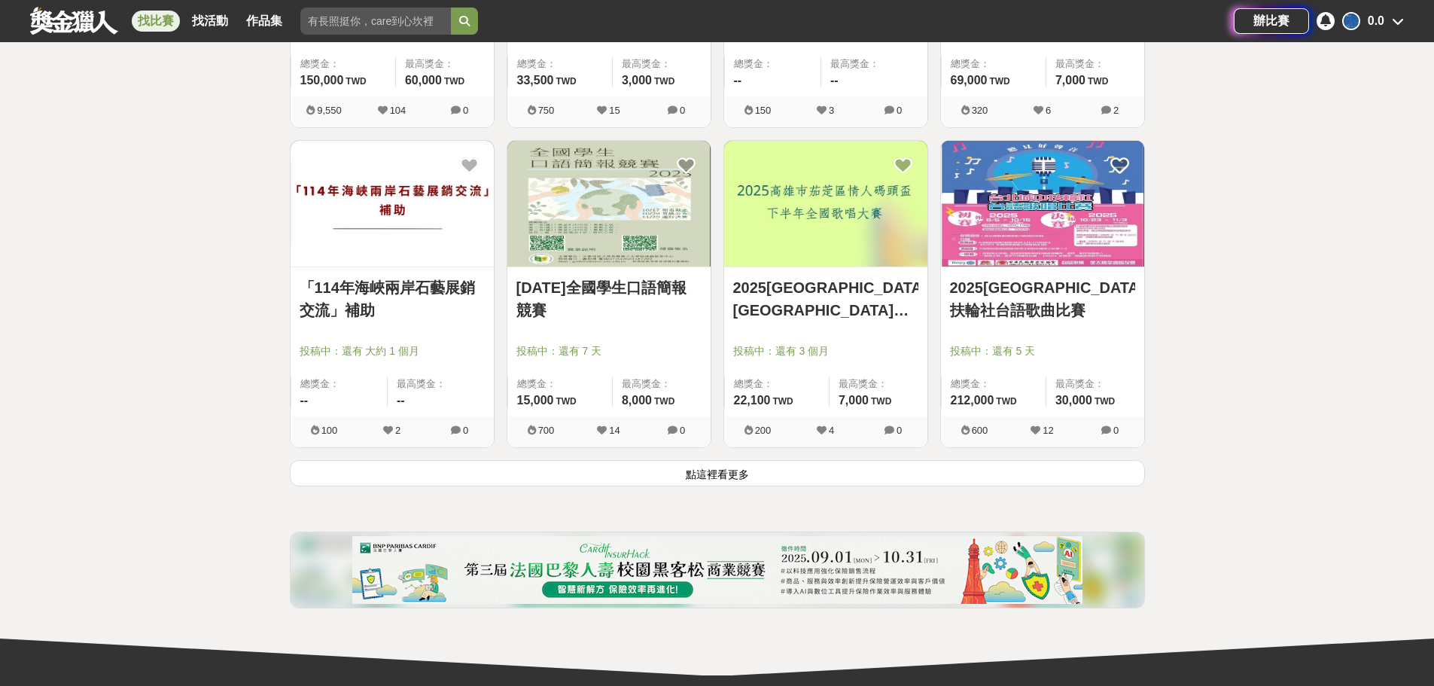
scroll to position [23090, 0]
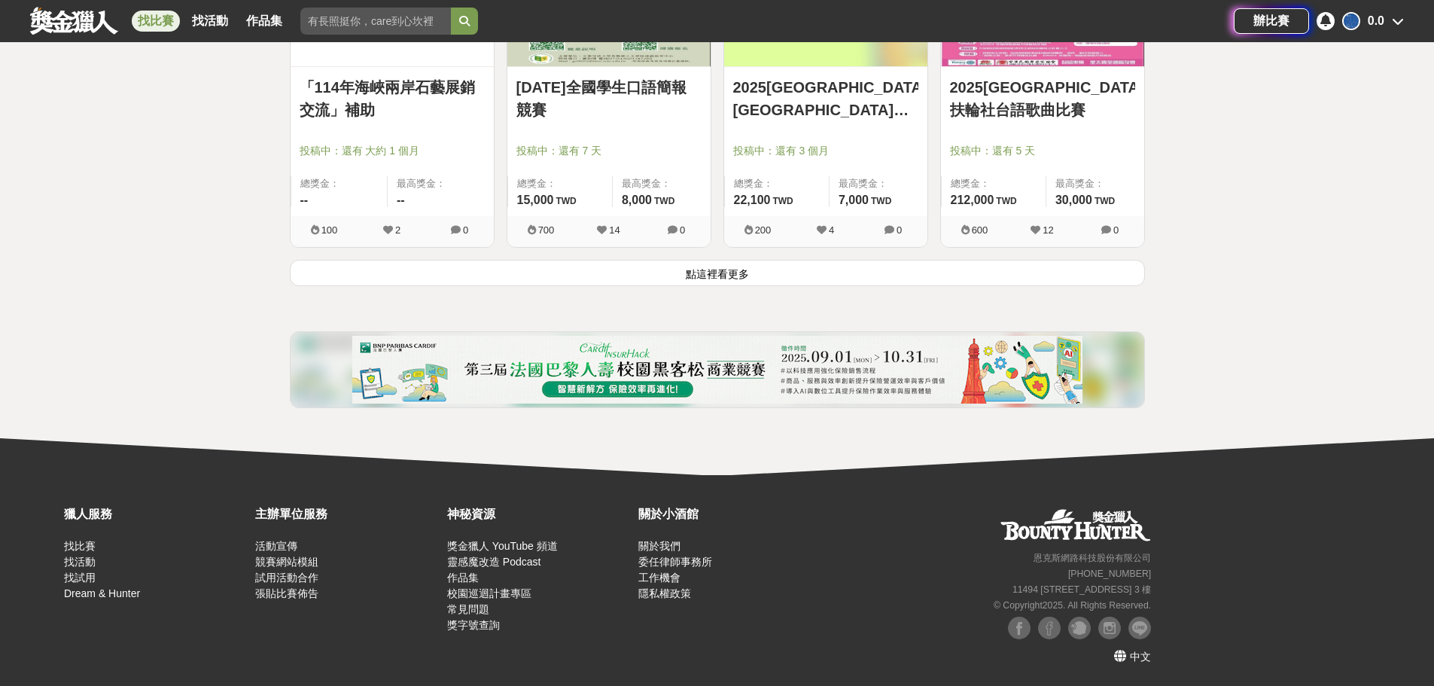
click at [763, 264] on button "點這裡看更多" at bounding box center [717, 273] width 855 height 26
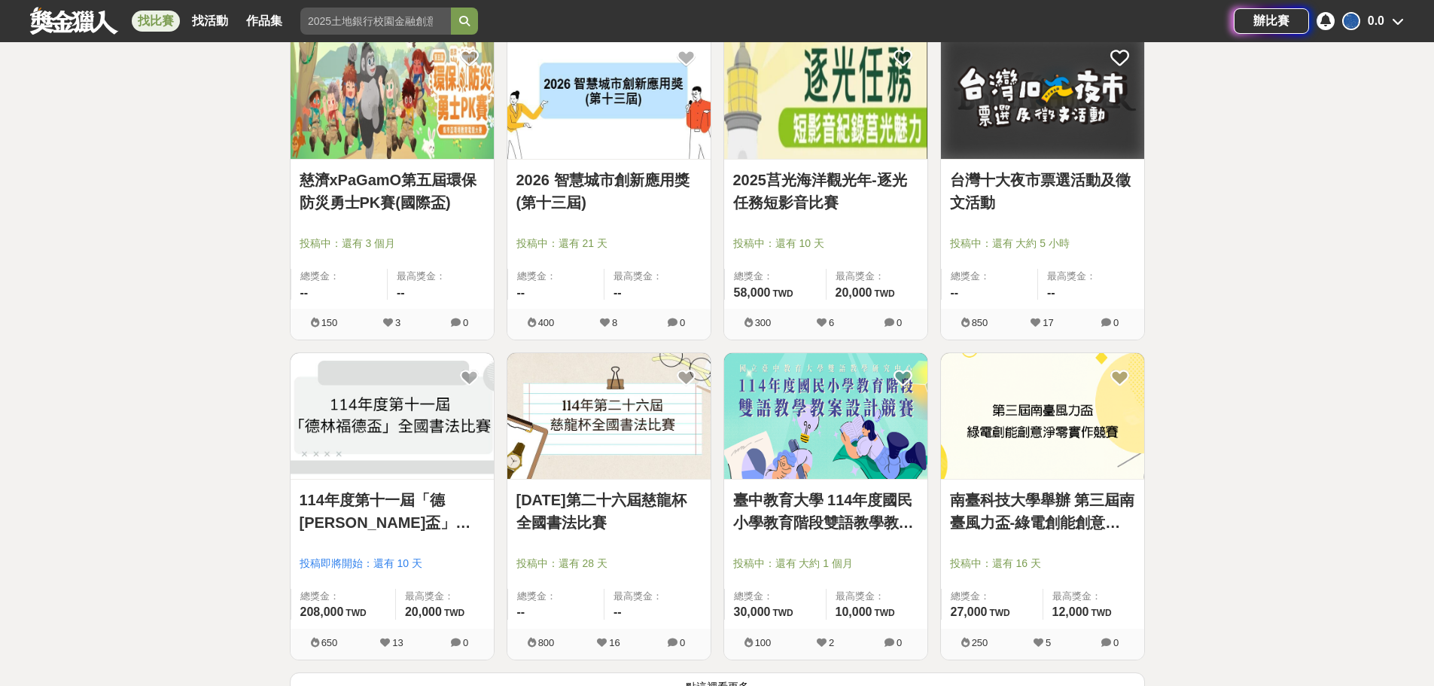
scroll to position [24746, 0]
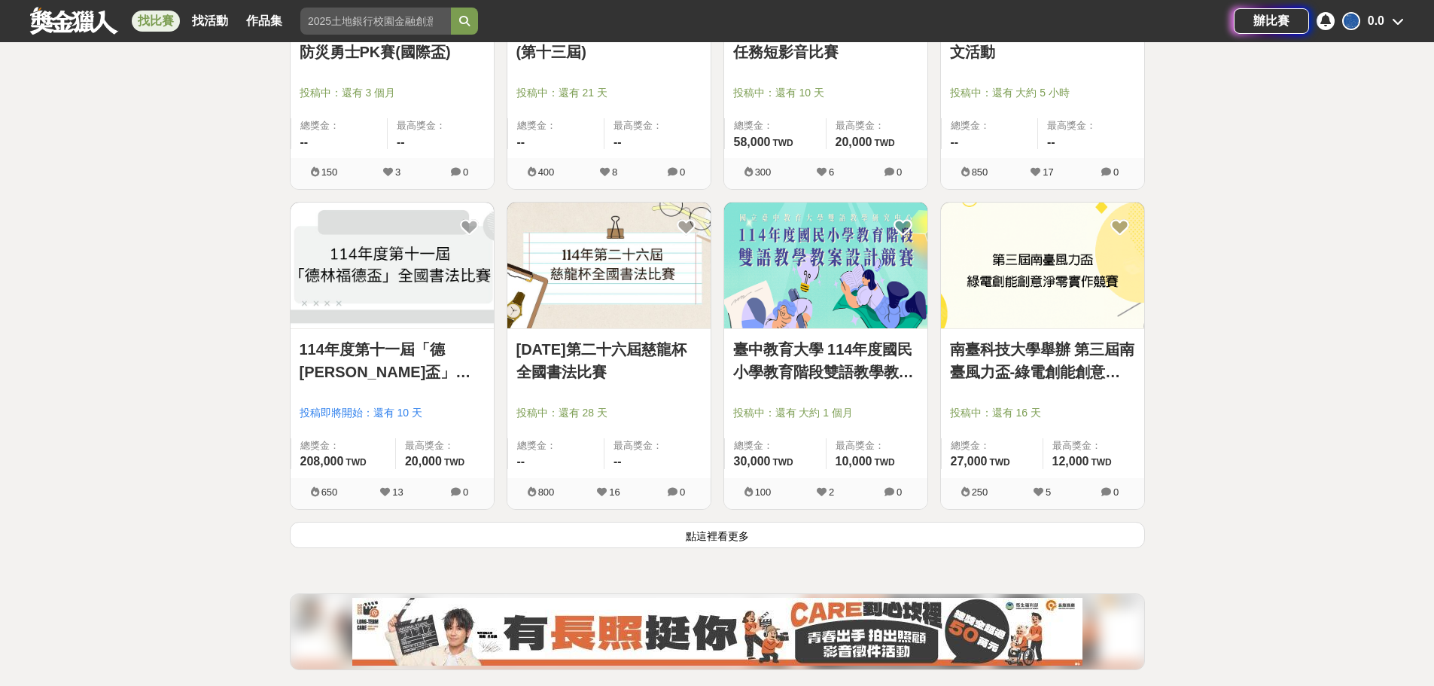
click at [657, 546] on button "點這裡看更多" at bounding box center [717, 535] width 855 height 26
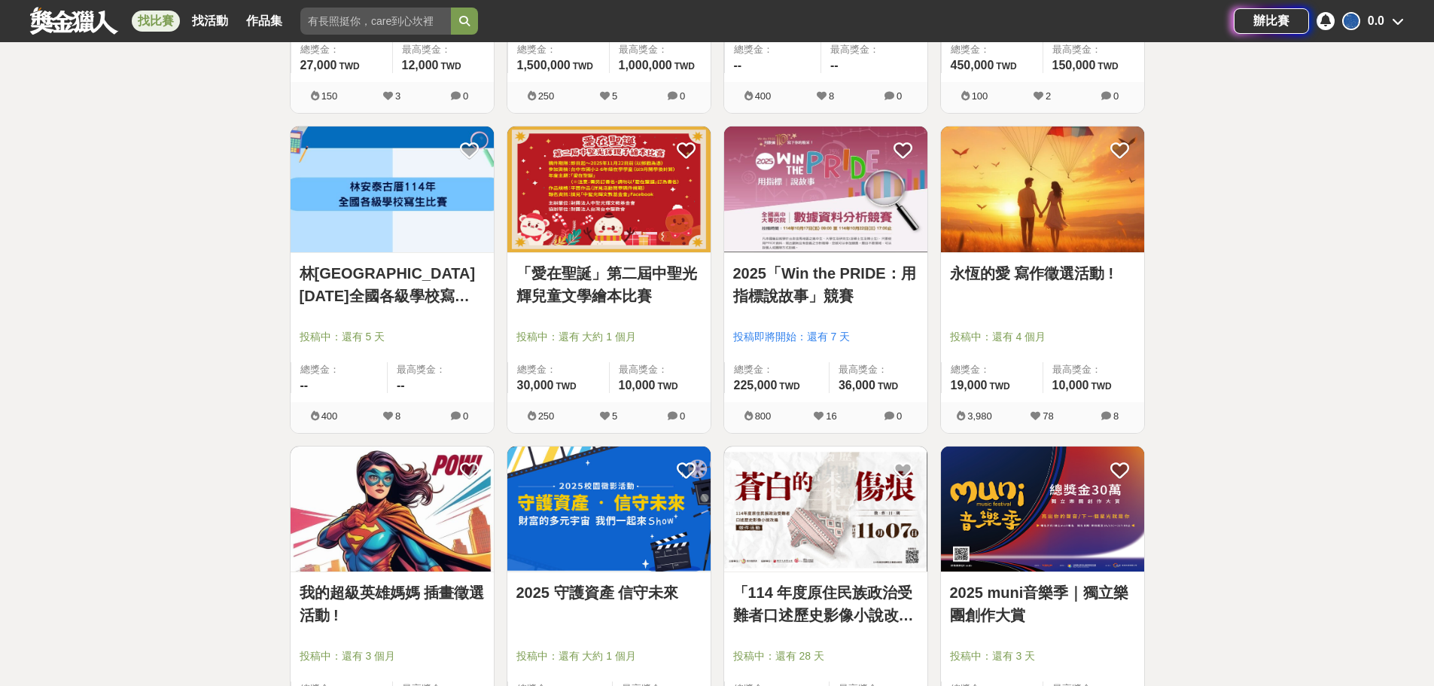
scroll to position [26327, 0]
